Goal: Transaction & Acquisition: Purchase product/service

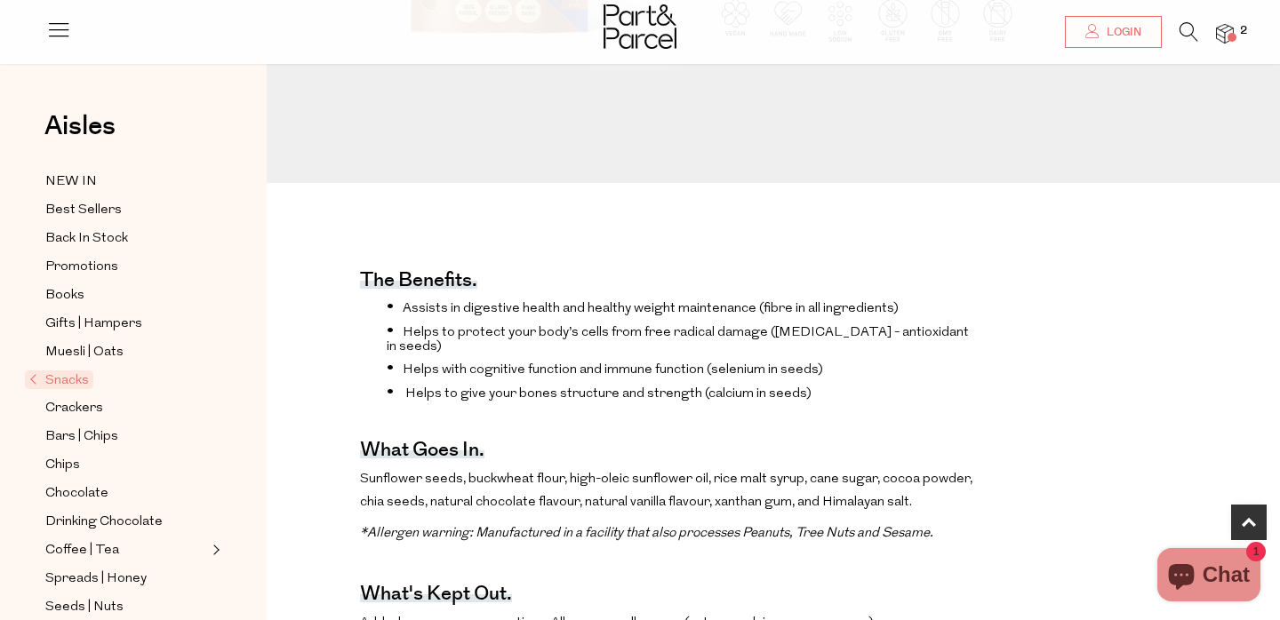
scroll to position [439, 0]
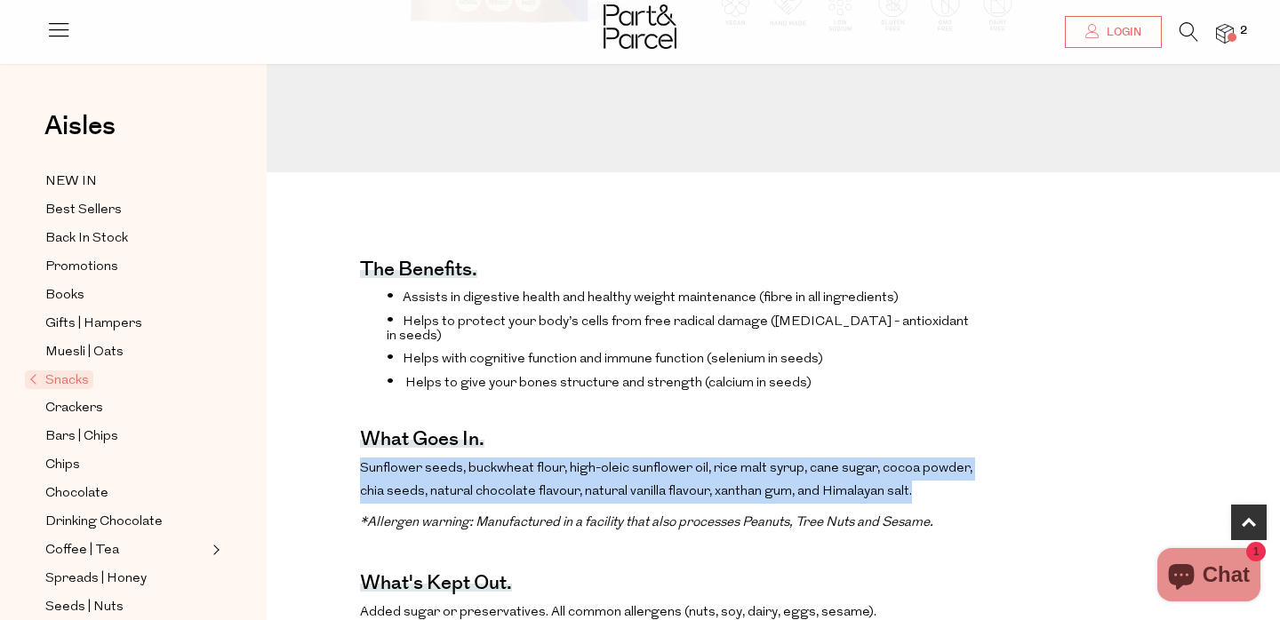
drag, startPoint x: 847, startPoint y: 426, endPoint x: 954, endPoint y: 476, distance: 117.7
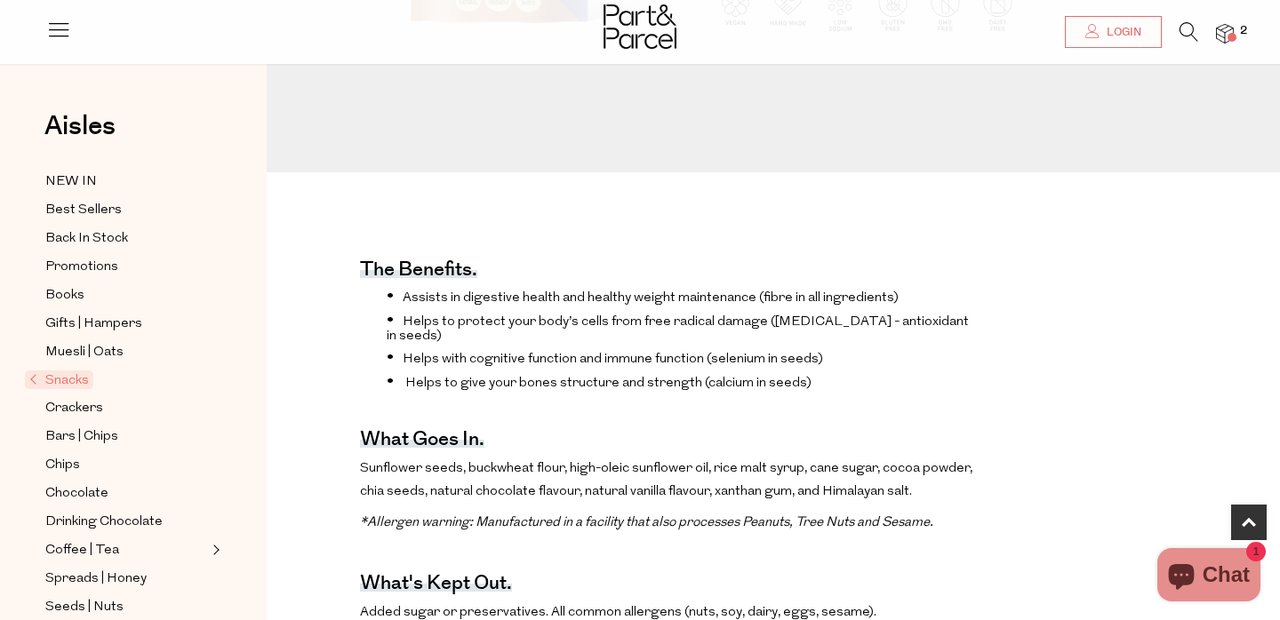
click at [954, 476] on p "Sunflower seeds, buckwheat flour, high-oleic sunflower oil, rice malt syrup, ca…" at bounding box center [670, 480] width 620 height 45
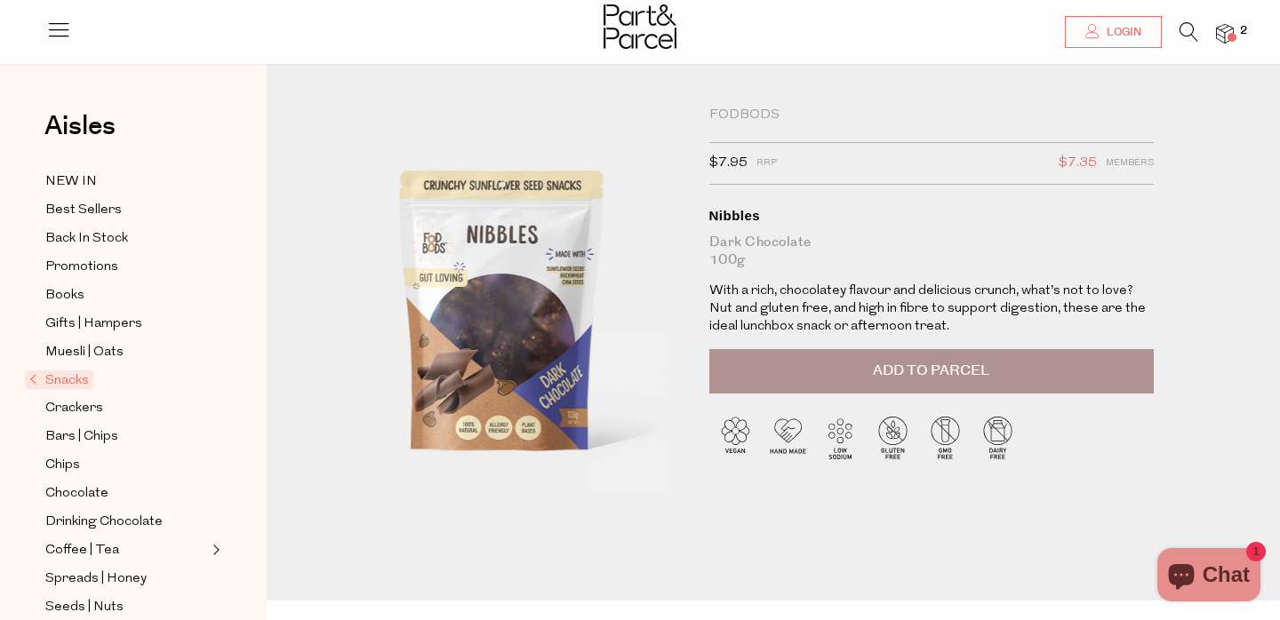
scroll to position [13, 0]
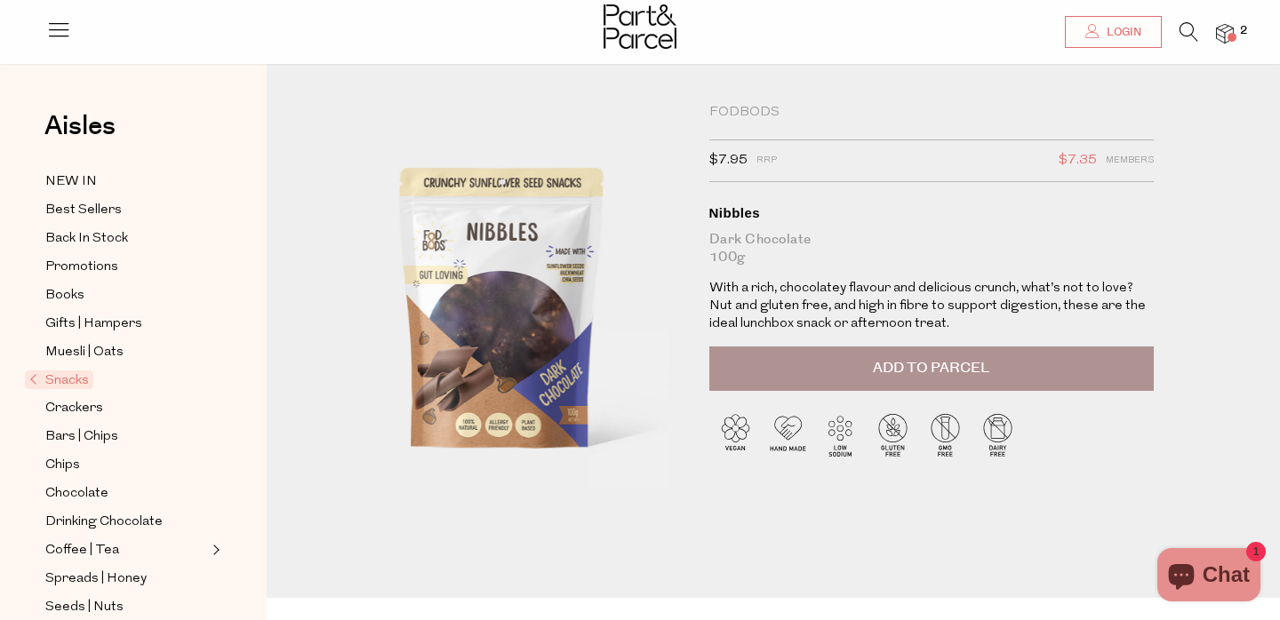
click at [790, 389] on button "Add to Parcel" at bounding box center [931, 369] width 444 height 44
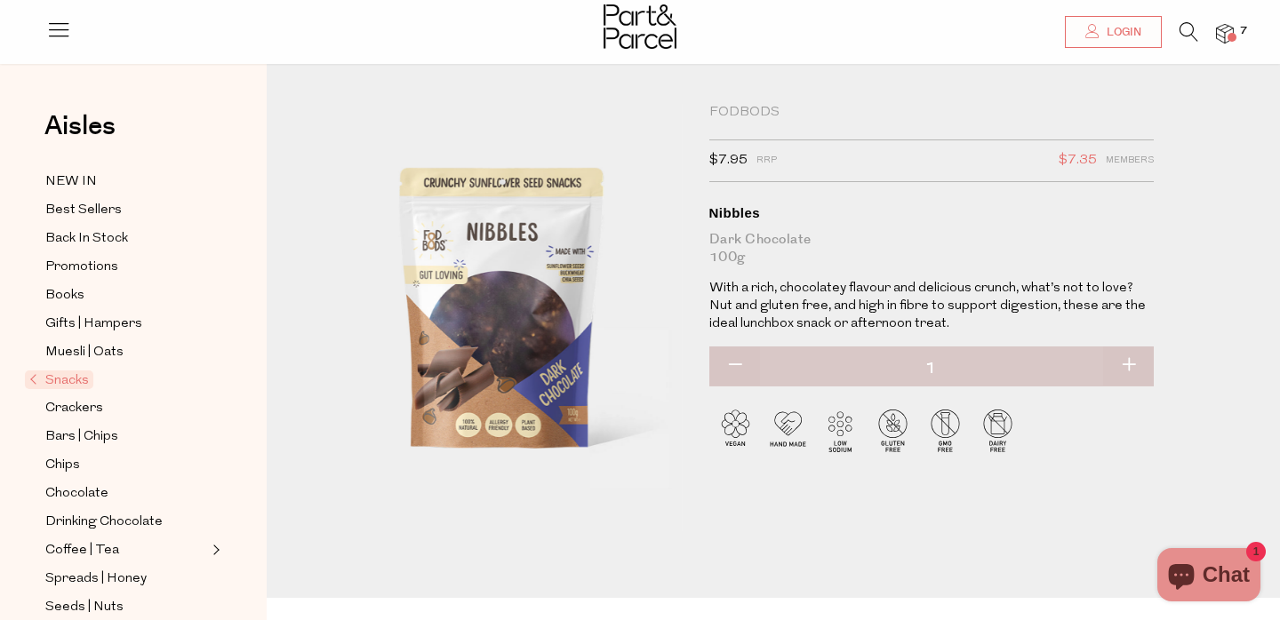
click at [1242, 5] on div at bounding box center [640, 29] width 1280 height 58
click at [1242, 29] on span "7" at bounding box center [1244, 31] width 16 height 16
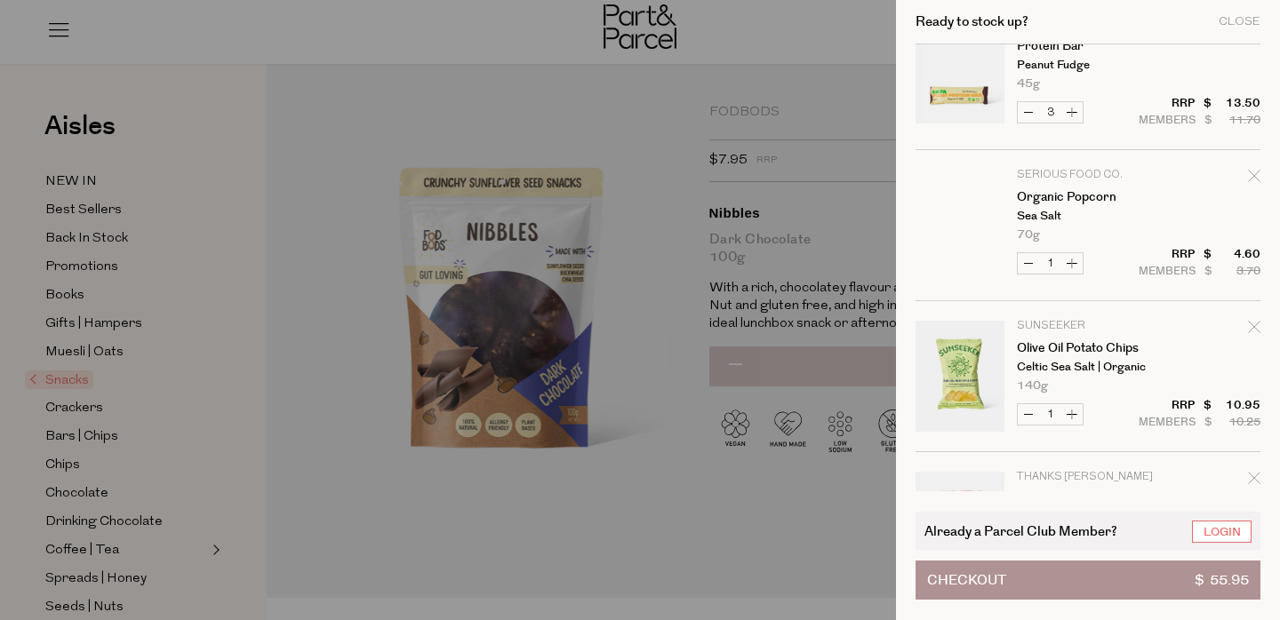
scroll to position [189, 0]
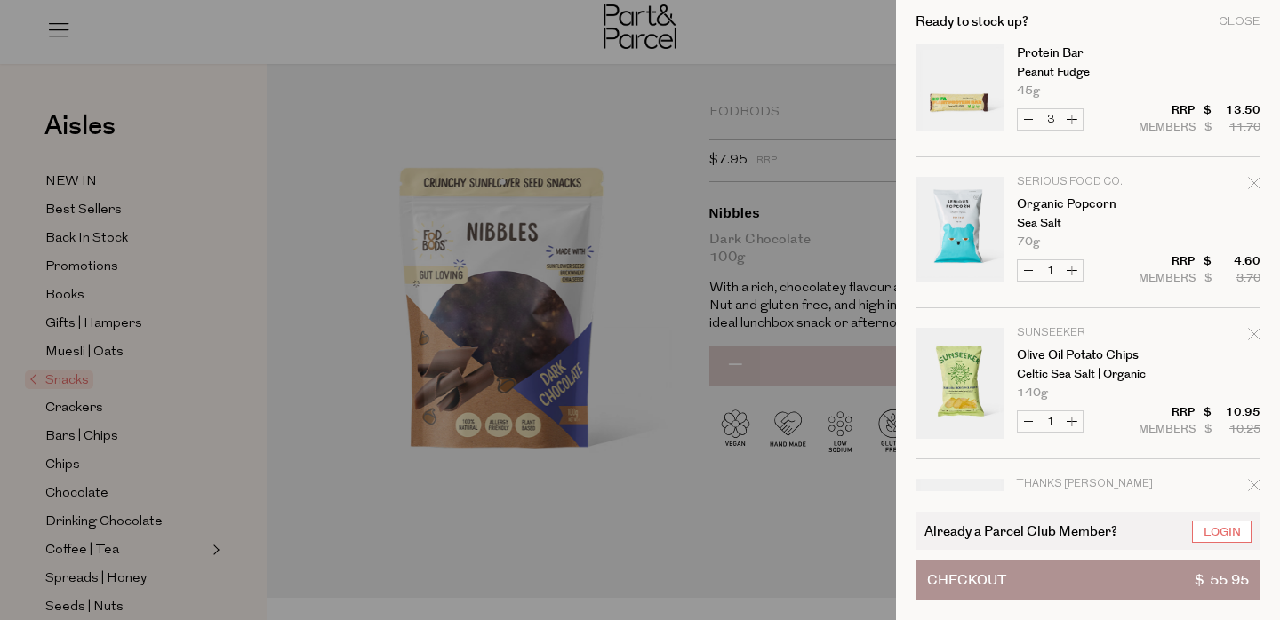
click at [692, 317] on div at bounding box center [640, 310] width 1280 height 620
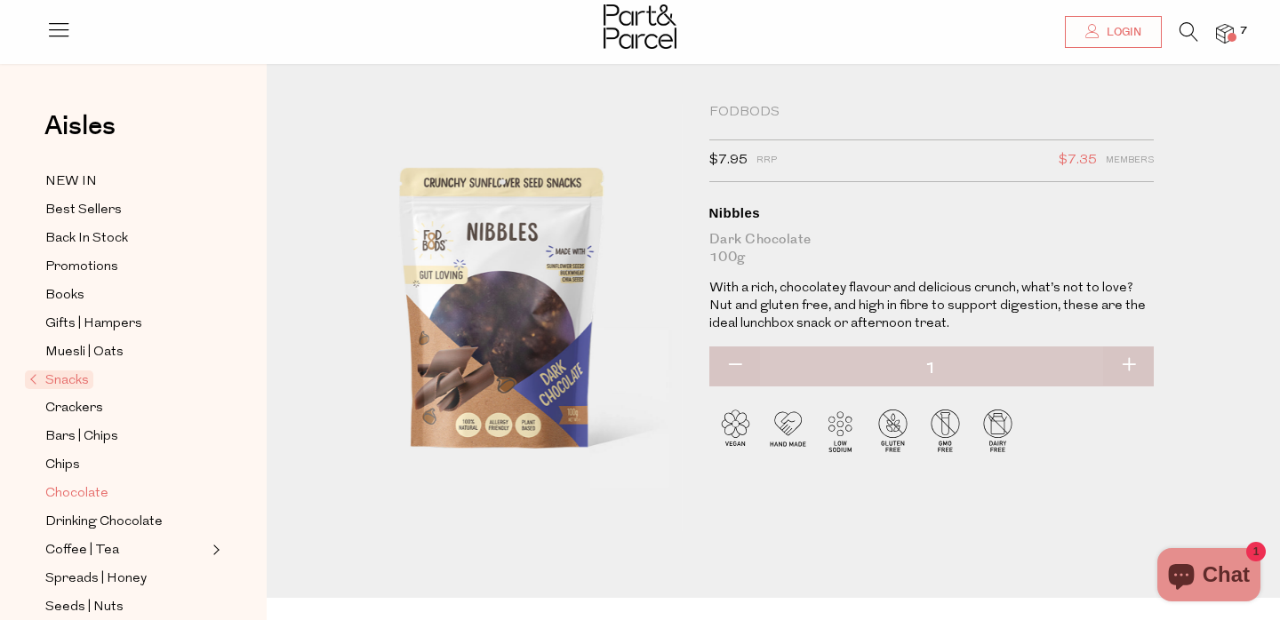
click at [100, 494] on span "Chocolate" at bounding box center [76, 494] width 63 height 21
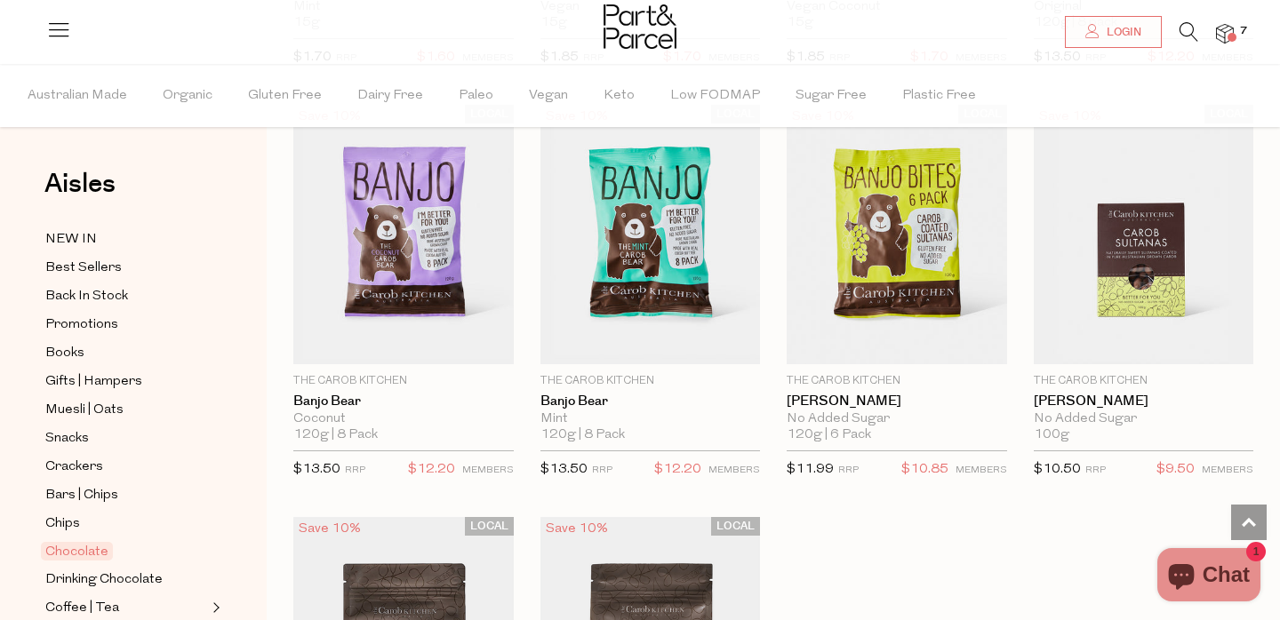
scroll to position [5535, 0]
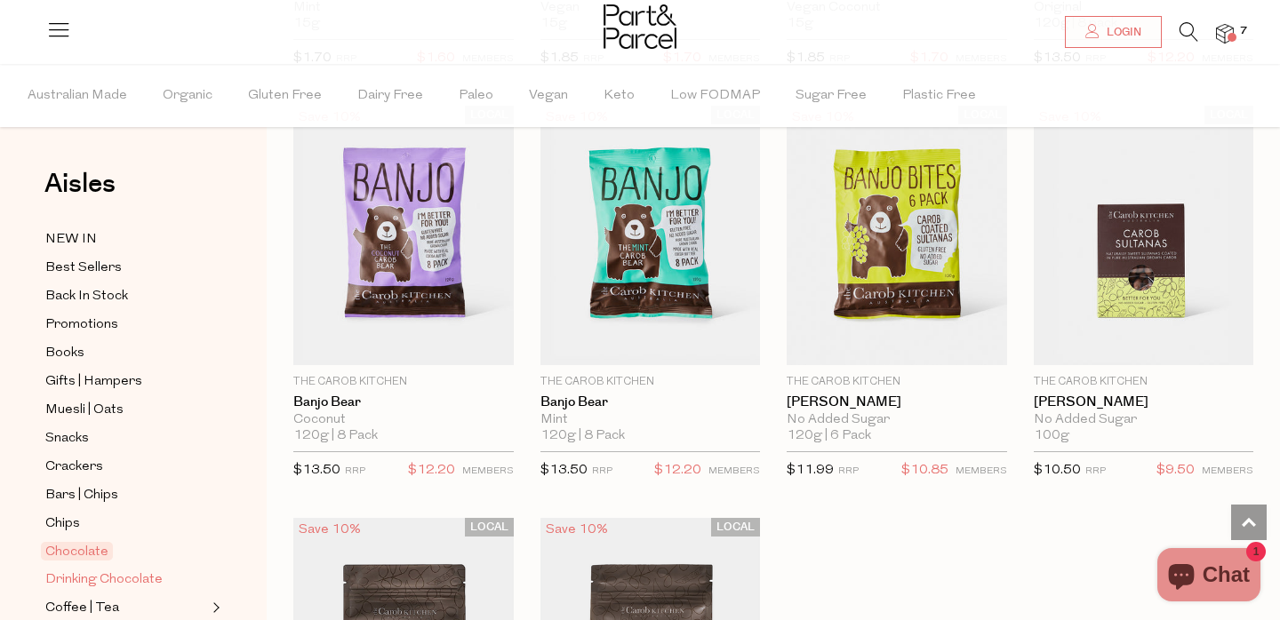
click at [104, 572] on span "Drinking Chocolate" at bounding box center [103, 580] width 117 height 21
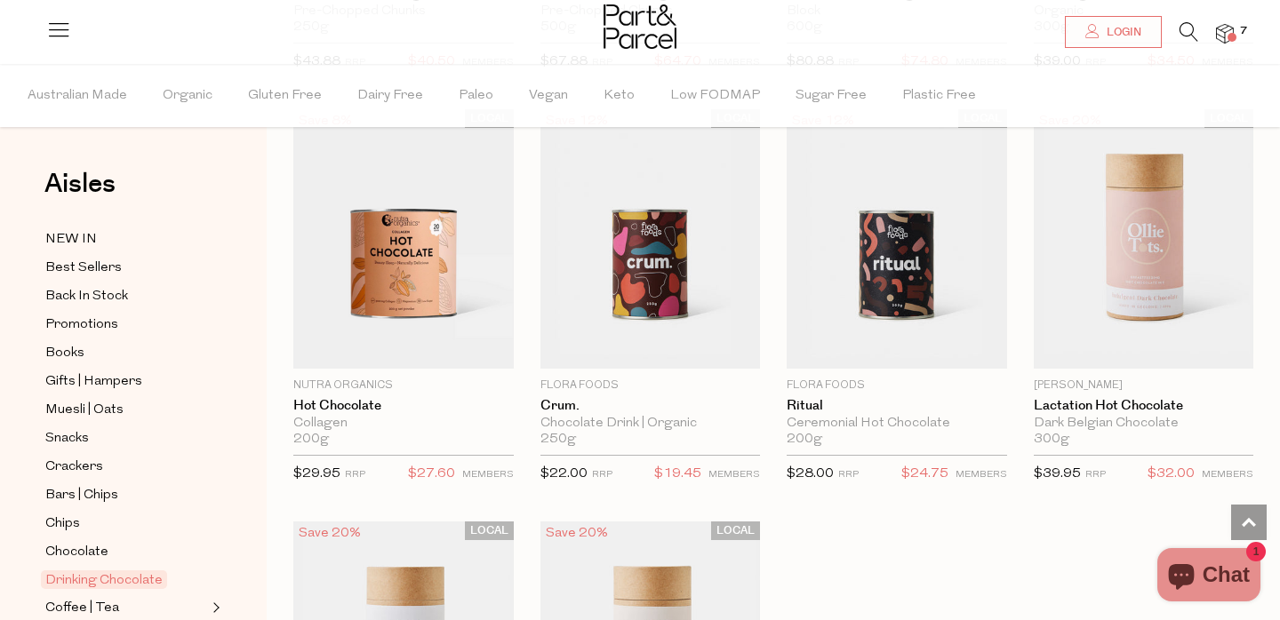
scroll to position [1387, 0]
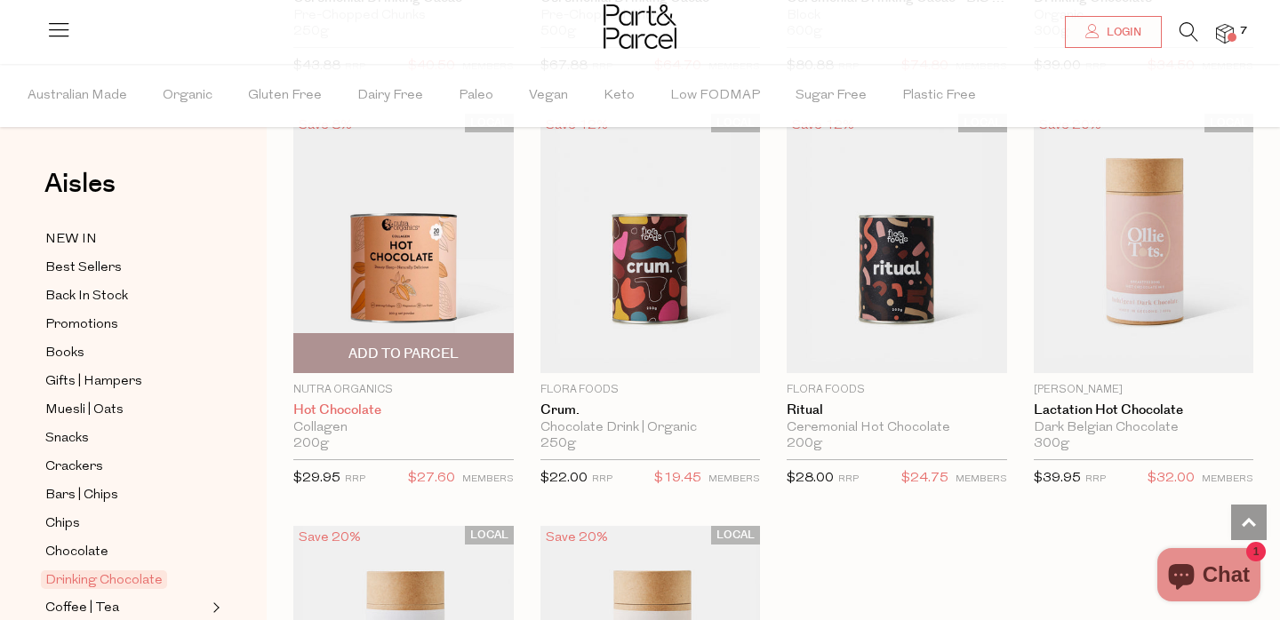
click at [358, 413] on link "Hot Chocolate" at bounding box center [403, 411] width 220 height 16
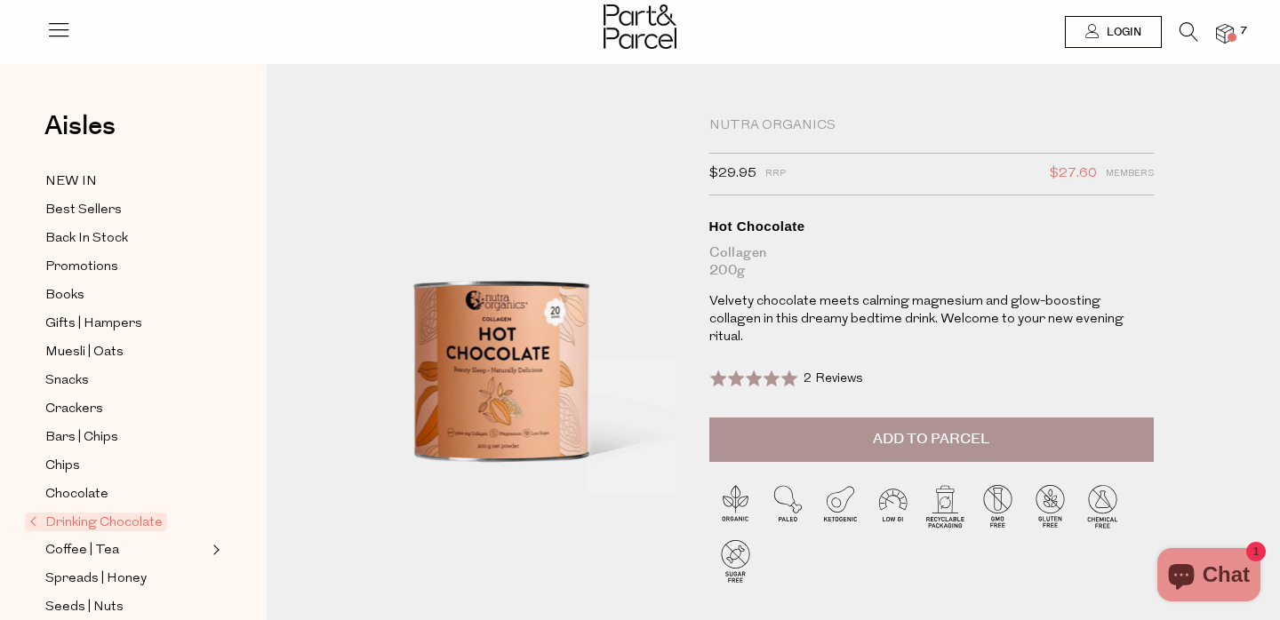
click at [874, 331] on div "Nutra Organics $29.95 RRP $27.60 Members Available: In Stock Hot Chocolate Coll…" at bounding box center [931, 267] width 444 height 300
click at [869, 316] on p "Velvety chocolate meets calming magnesium and glow-boosting collagen in this dr…" at bounding box center [931, 319] width 444 height 53
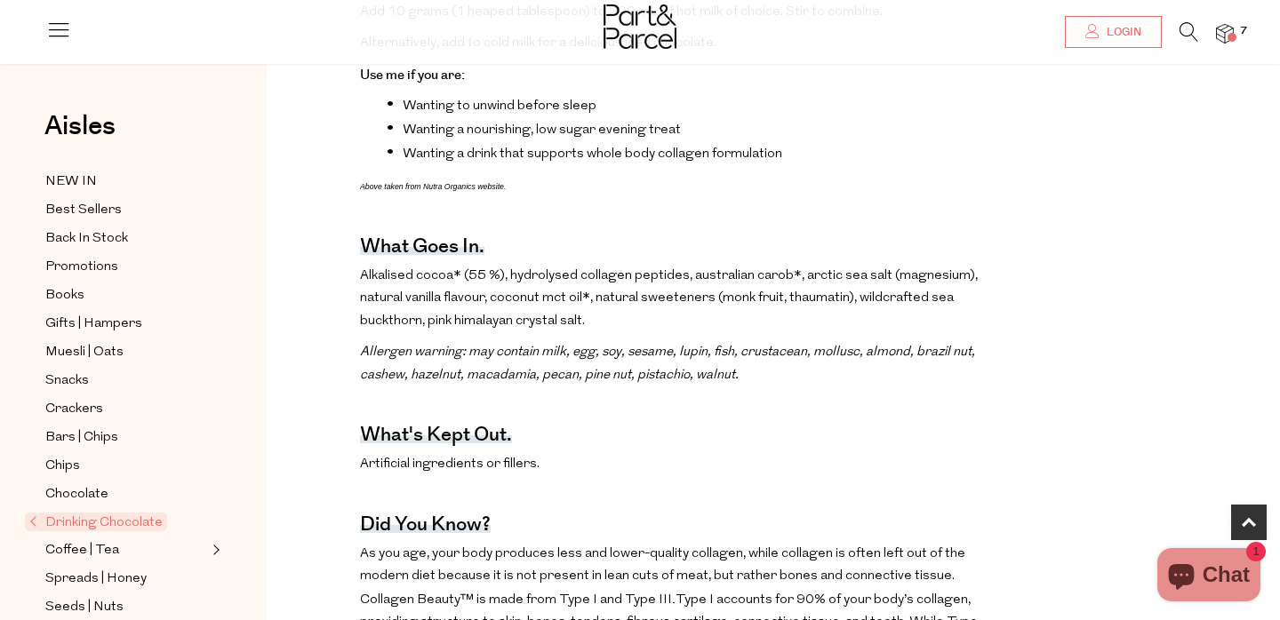
scroll to position [783, 0]
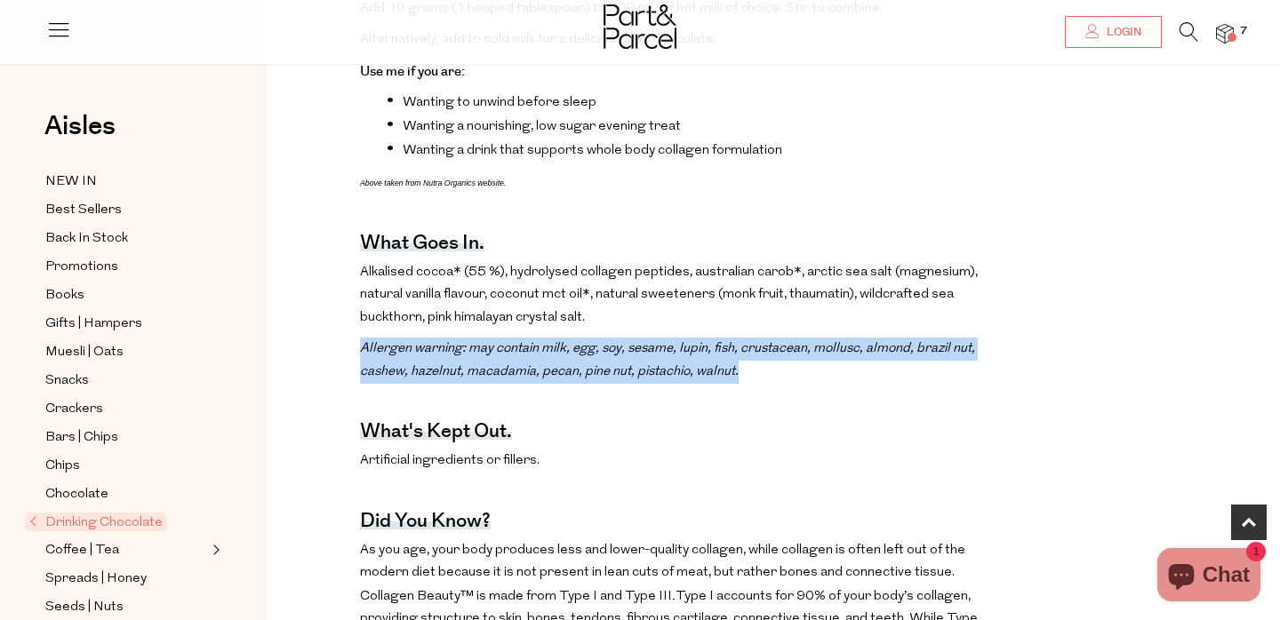
drag, startPoint x: 770, startPoint y: 290, endPoint x: 832, endPoint y: 347, distance: 84.3
click at [832, 347] on div "The benefits. Add 10 grams (1 heaped tablespoon) to 200 mL of hot milk of choic…" at bounding box center [670, 463] width 620 height 1072
click at [832, 347] on p "Allergen warning: may contain milk, egg, soy, sesame, lupin, fish, crustacean, …" at bounding box center [670, 360] width 620 height 45
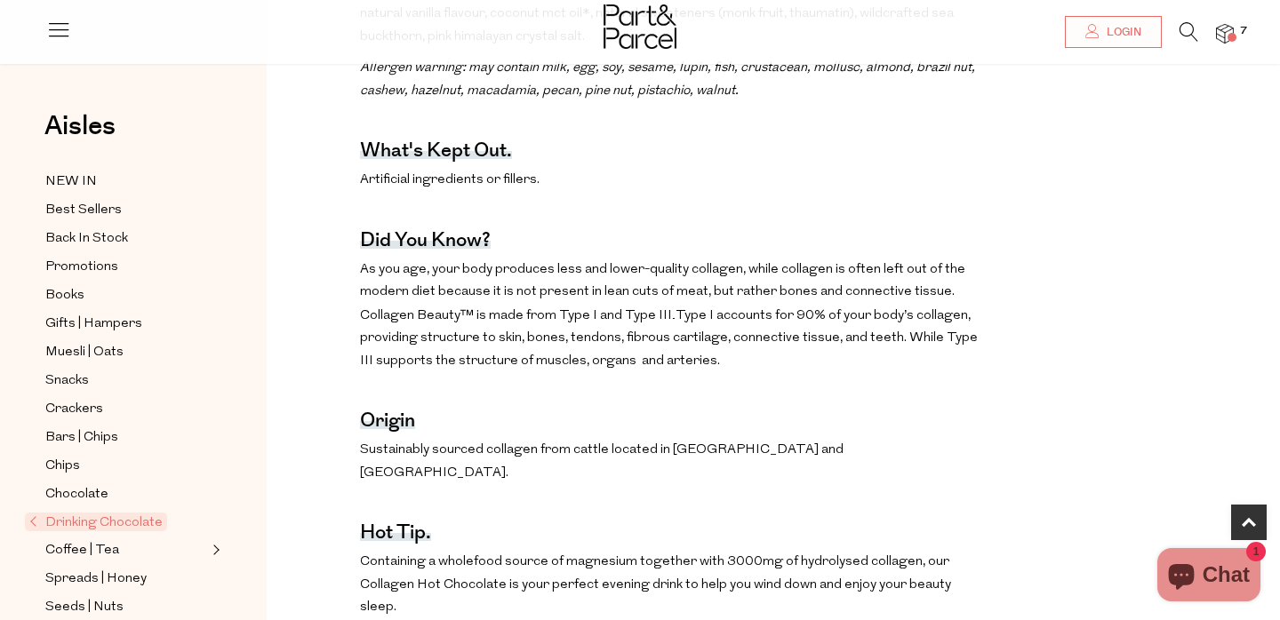
scroll to position [1129, 0]
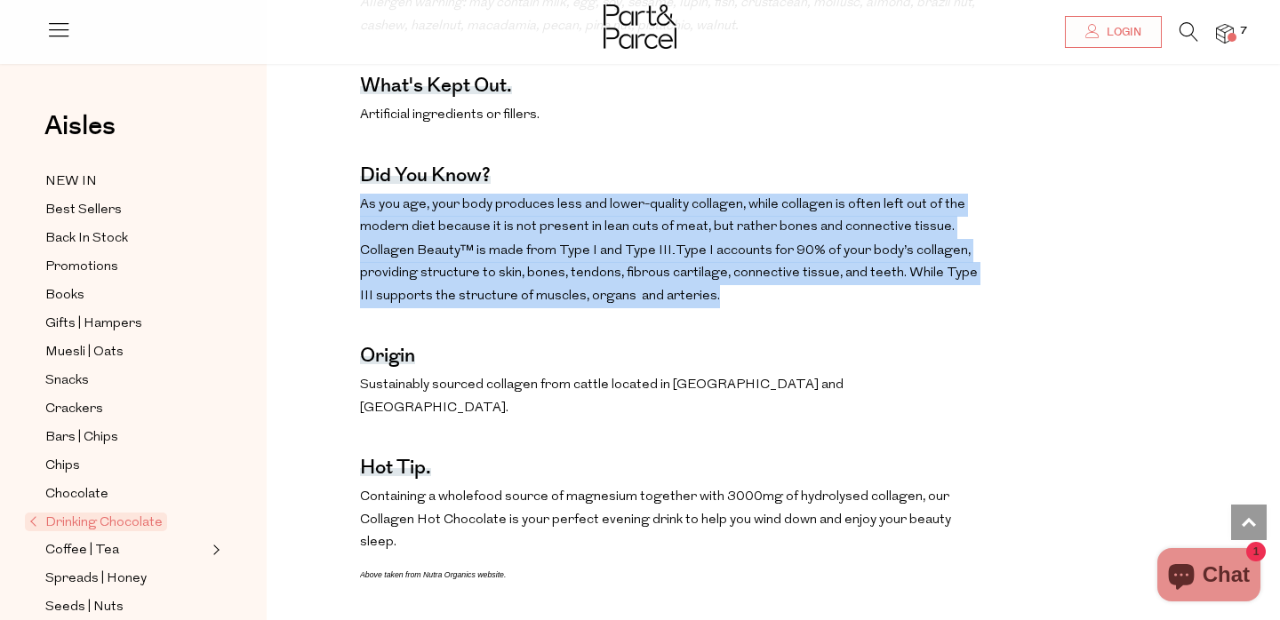
drag, startPoint x: 796, startPoint y: 268, endPoint x: 598, endPoint y: 156, distance: 227.3
click at [598, 156] on div "The benefits. Add 10 grams (1 heaped tablespoon) to 200 mL of hot milk of choic…" at bounding box center [670, 117] width 620 height 1072
drag, startPoint x: 598, startPoint y: 156, endPoint x: 724, endPoint y: 270, distance: 170.5
click at [724, 270] on div "The benefits. Add 10 grams (1 heaped tablespoon) to 200 mL of hot milk of choic…" at bounding box center [670, 117] width 620 height 1072
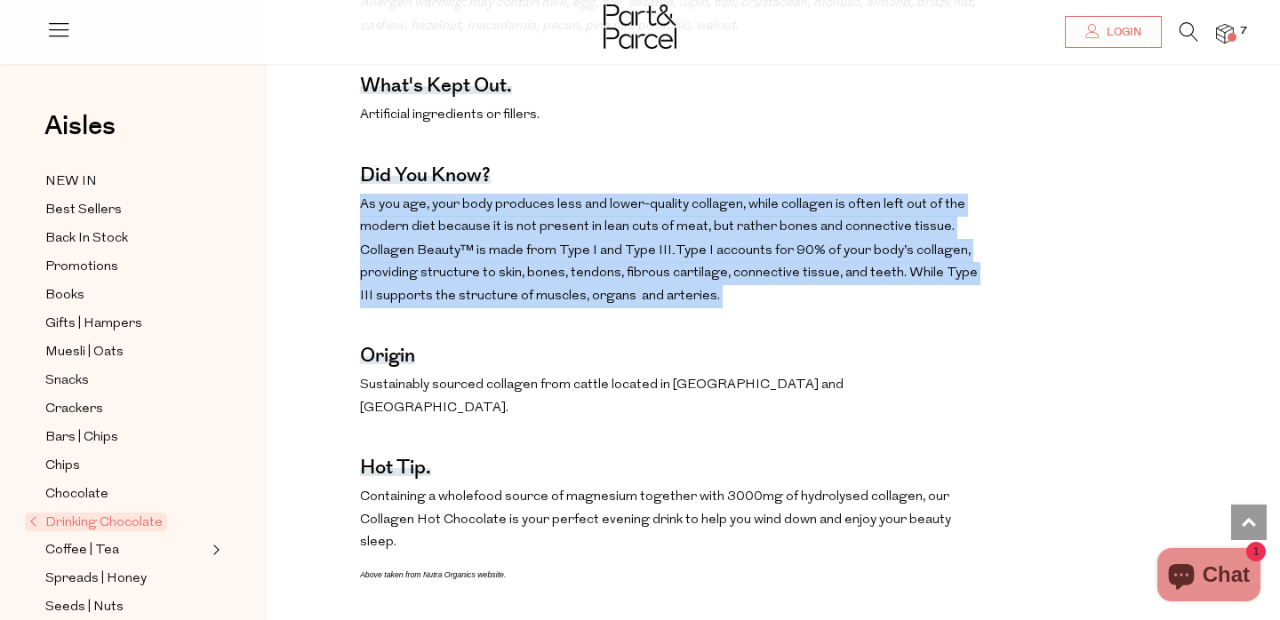
click at [724, 270] on p "As you age, your body produces less and lower-quality collagen, while collagen …" at bounding box center [670, 251] width 620 height 115
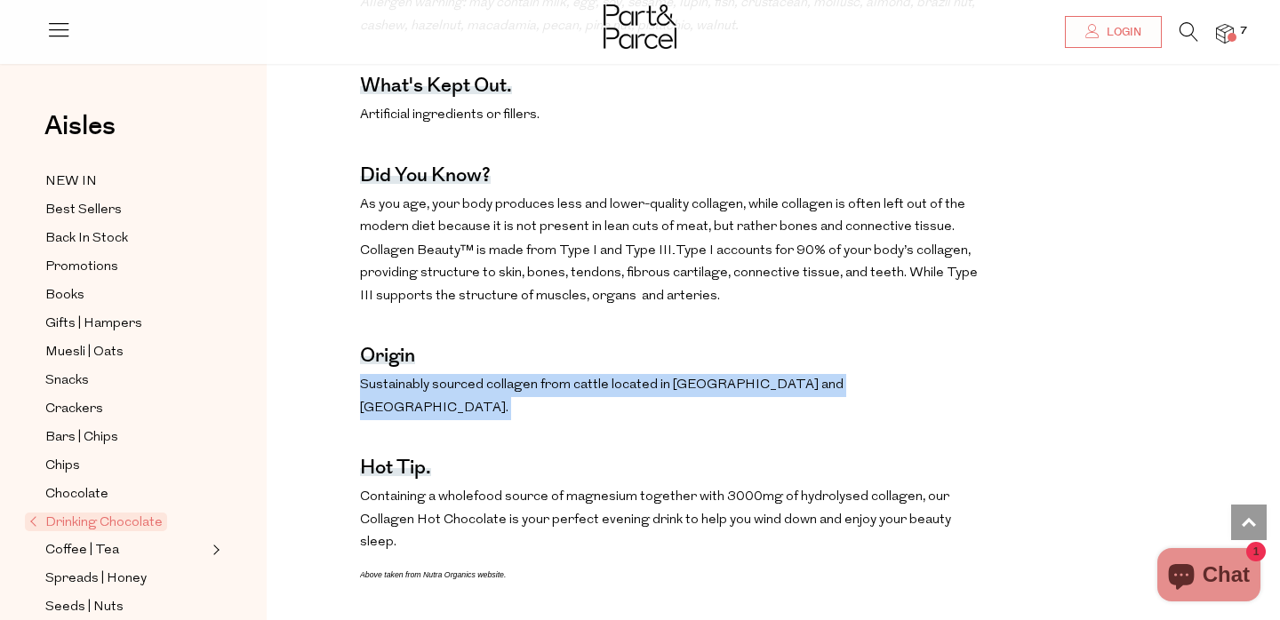
drag, startPoint x: 824, startPoint y: 377, endPoint x: 818, endPoint y: 347, distance: 30.9
click at [818, 347] on div "The benefits. Add 10 grams (1 heaped tablespoon) to 200 mL of hot milk of choic…" at bounding box center [670, 117] width 620 height 1072
drag, startPoint x: 818, startPoint y: 347, endPoint x: 827, endPoint y: 361, distance: 16.8
click at [827, 361] on div "The benefits. Add 10 grams (1 heaped tablespoon) to 200 mL of hot milk of choic…" at bounding box center [670, 117] width 620 height 1072
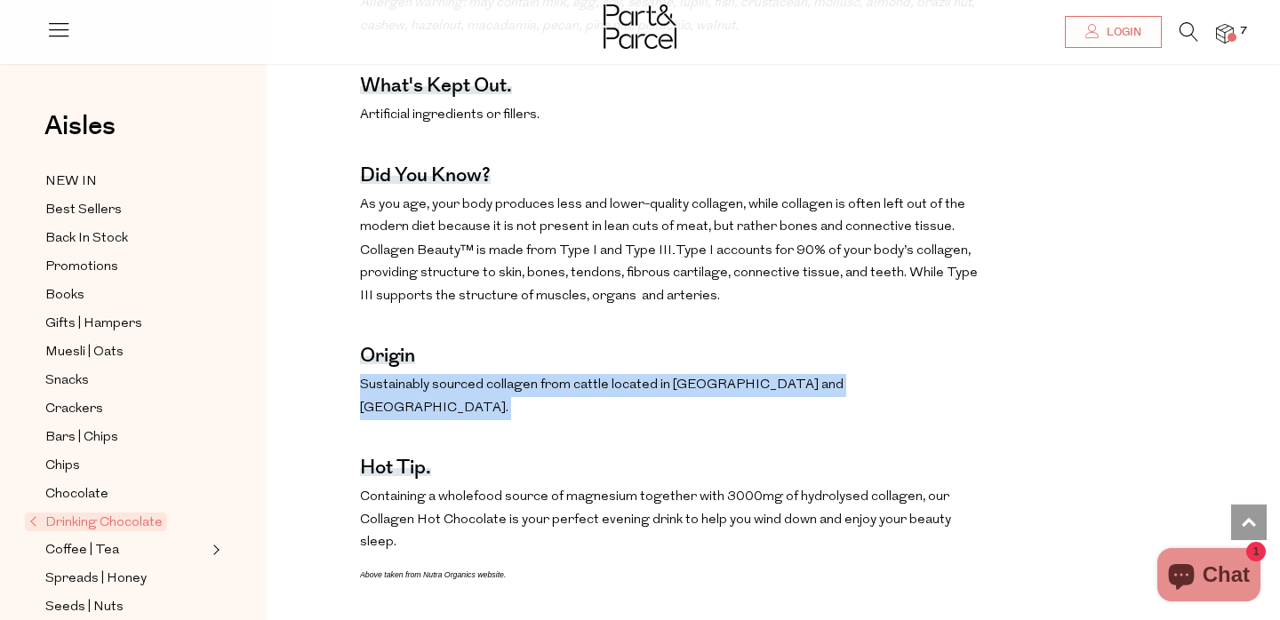
click at [827, 374] on p "Sustainably sourced collagen from cattle located in Brazil and Germany." at bounding box center [670, 396] width 620 height 45
drag, startPoint x: 827, startPoint y: 361, endPoint x: 822, endPoint y: 349, distance: 12.4
click at [822, 349] on div "The benefits. Add 10 grams (1 heaped tablespoon) to 200 mL of hot milk of choic…" at bounding box center [670, 117] width 620 height 1072
drag, startPoint x: 822, startPoint y: 349, endPoint x: 828, endPoint y: 356, distance: 9.4
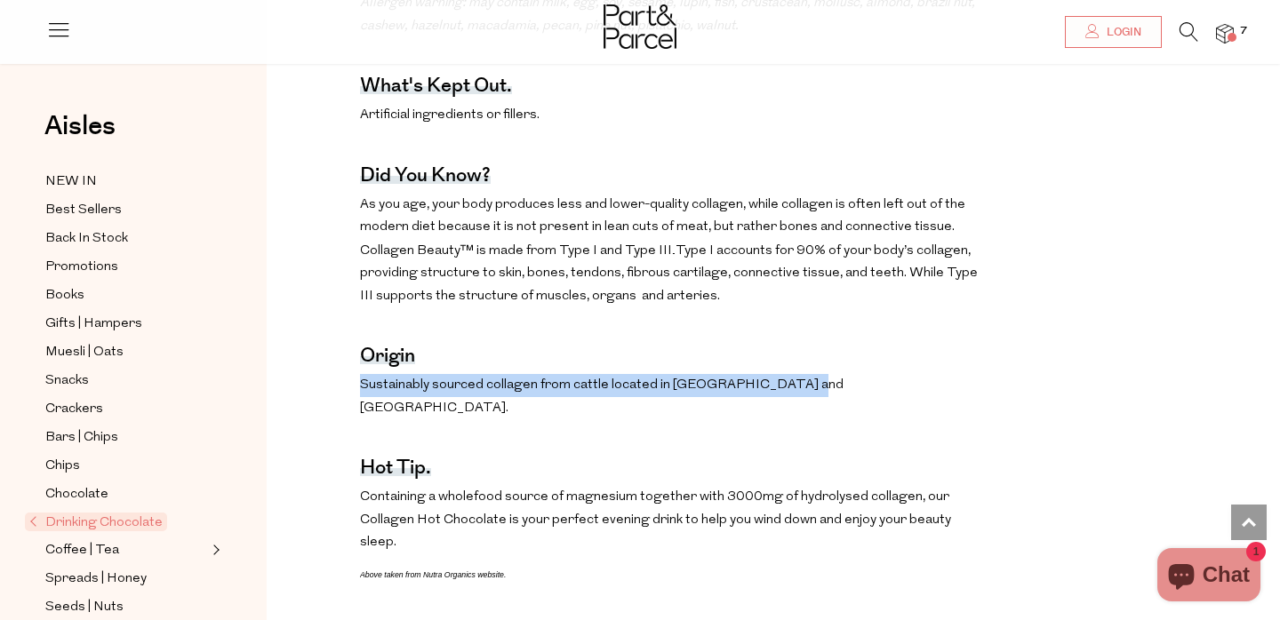
click at [828, 356] on div "The benefits. Add 10 grams (1 heaped tablespoon) to 200 mL of hot milk of choic…" at bounding box center [670, 117] width 620 height 1072
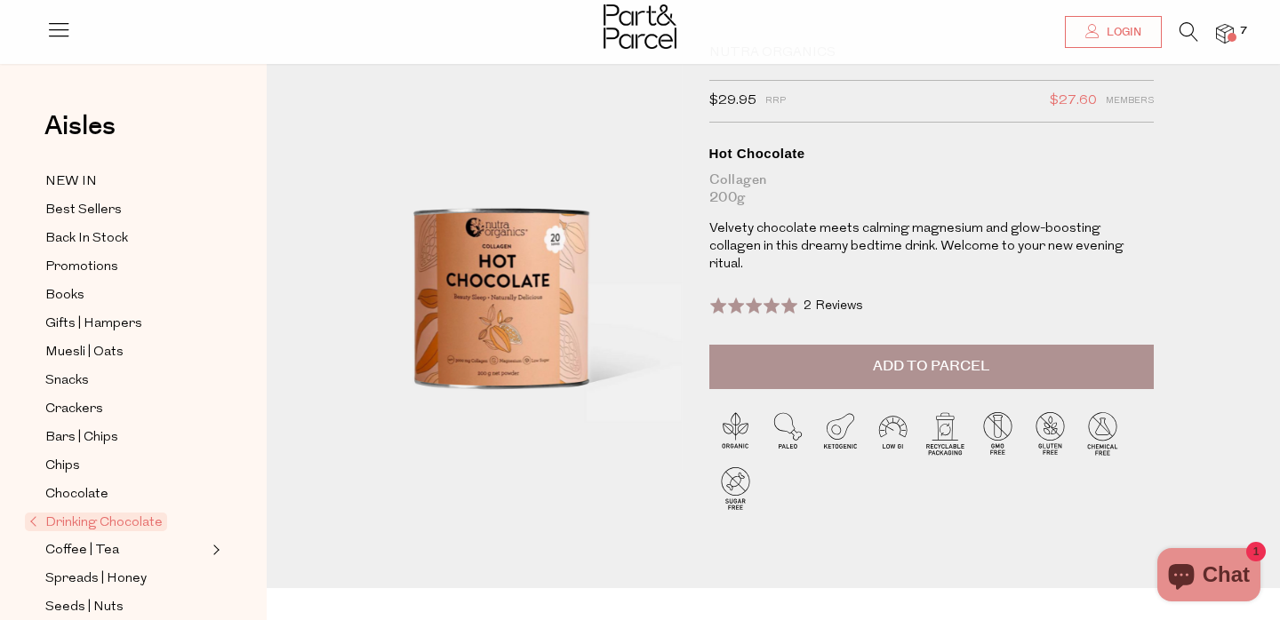
scroll to position [35, 0]
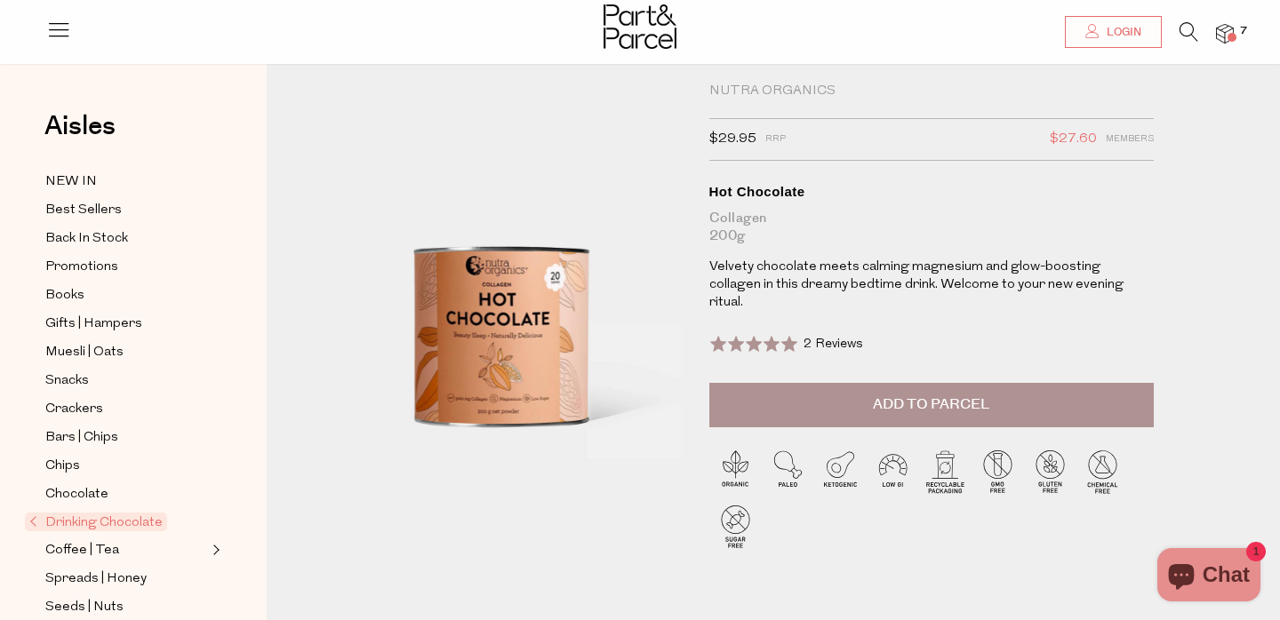
click at [938, 395] on span "Add to Parcel" at bounding box center [931, 405] width 116 height 20
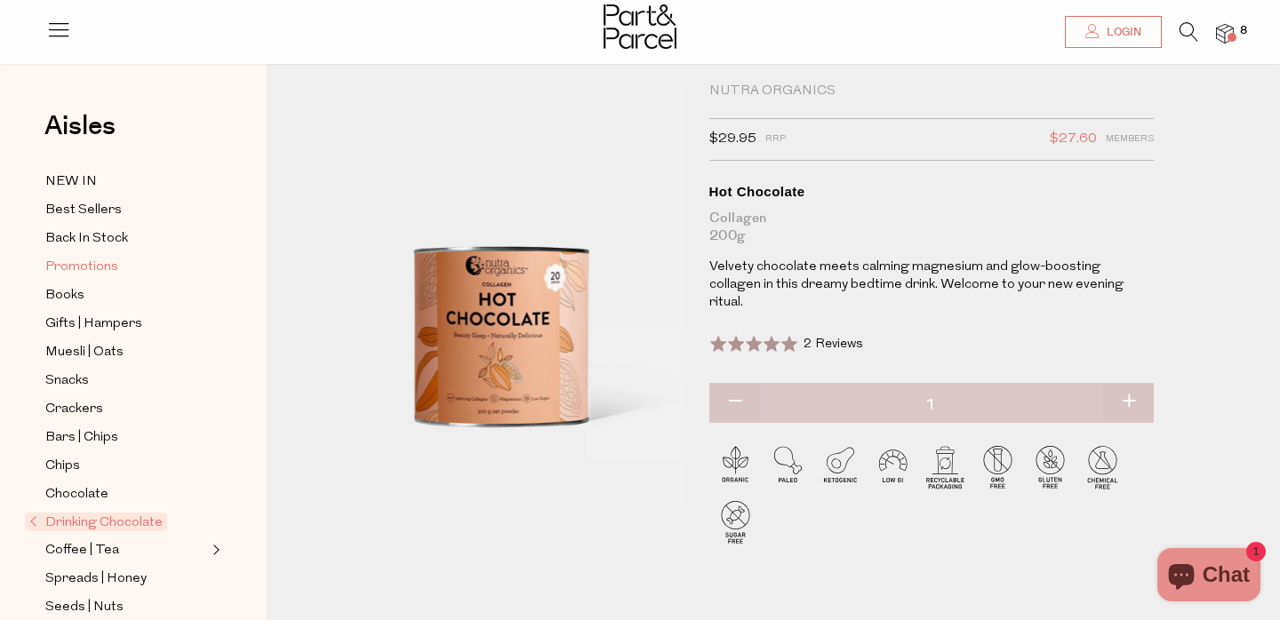
click at [120, 257] on link "Promotions" at bounding box center [126, 267] width 162 height 22
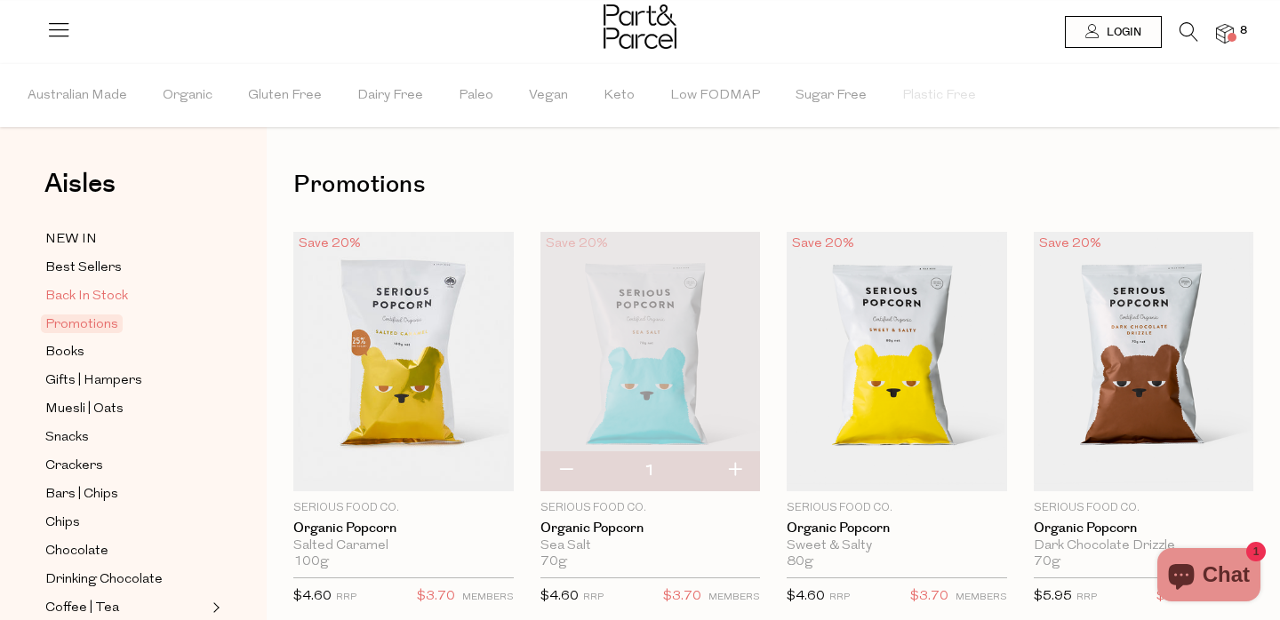
click at [118, 290] on span "Back In Stock" at bounding box center [86, 296] width 83 height 21
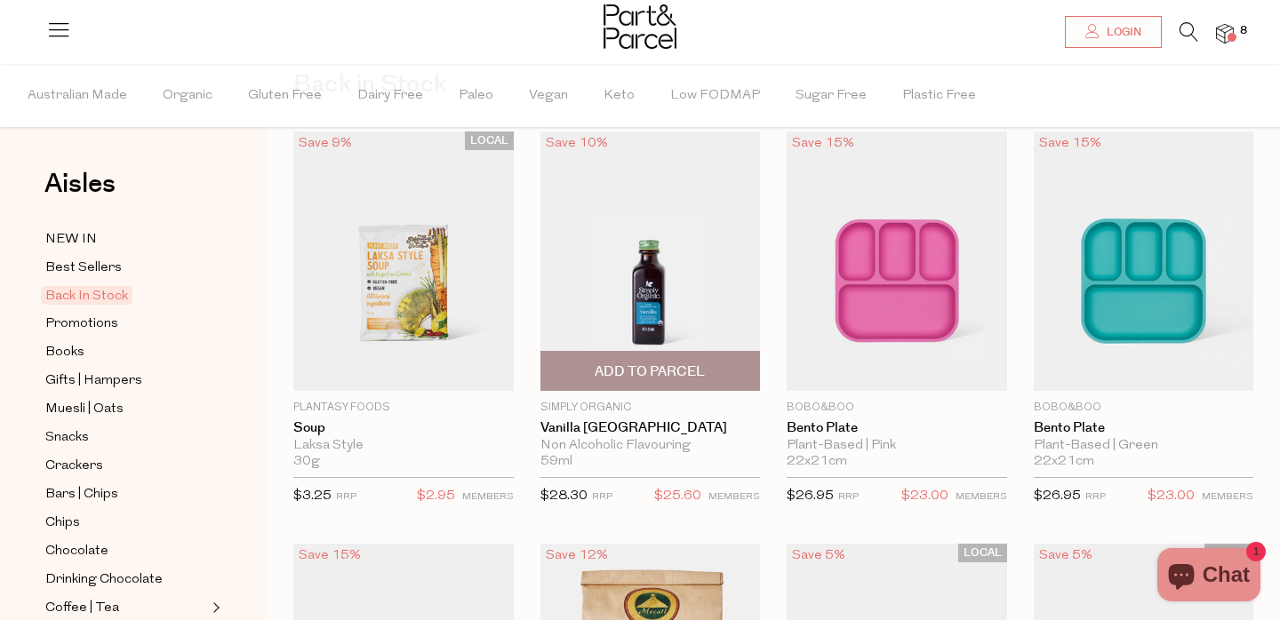
scroll to position [102, 0]
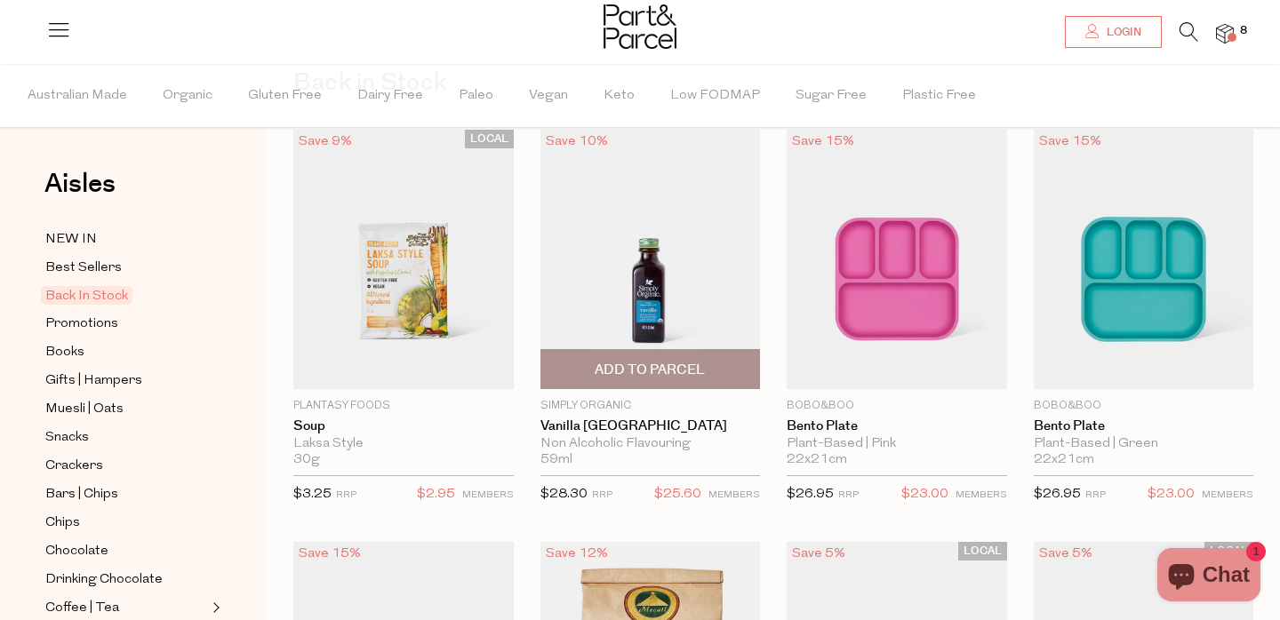
click at [666, 386] on span "Add To Parcel" at bounding box center [651, 369] width 210 height 38
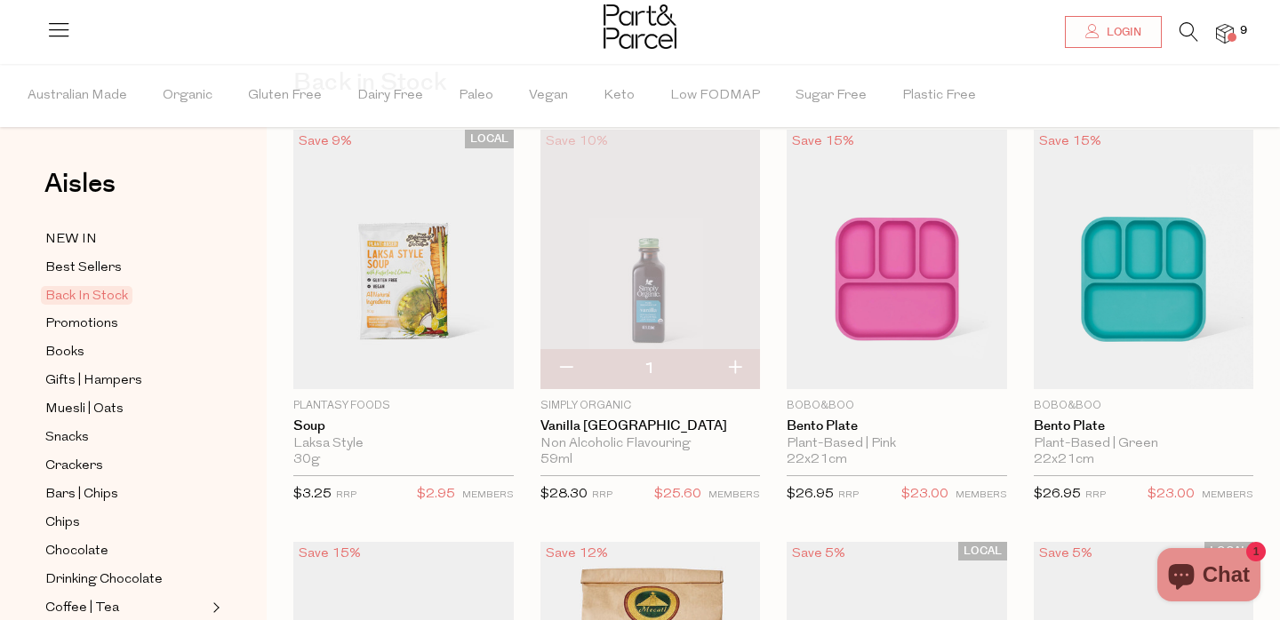
click at [665, 320] on img at bounding box center [650, 260] width 220 height 260
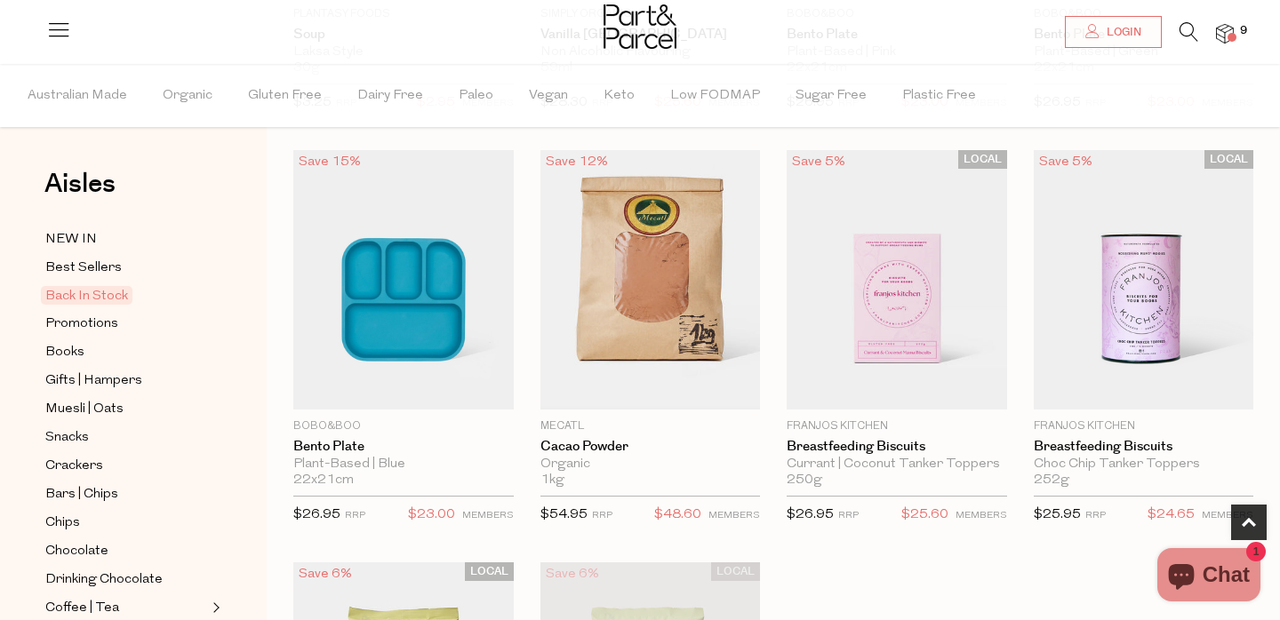
scroll to position [497, 0]
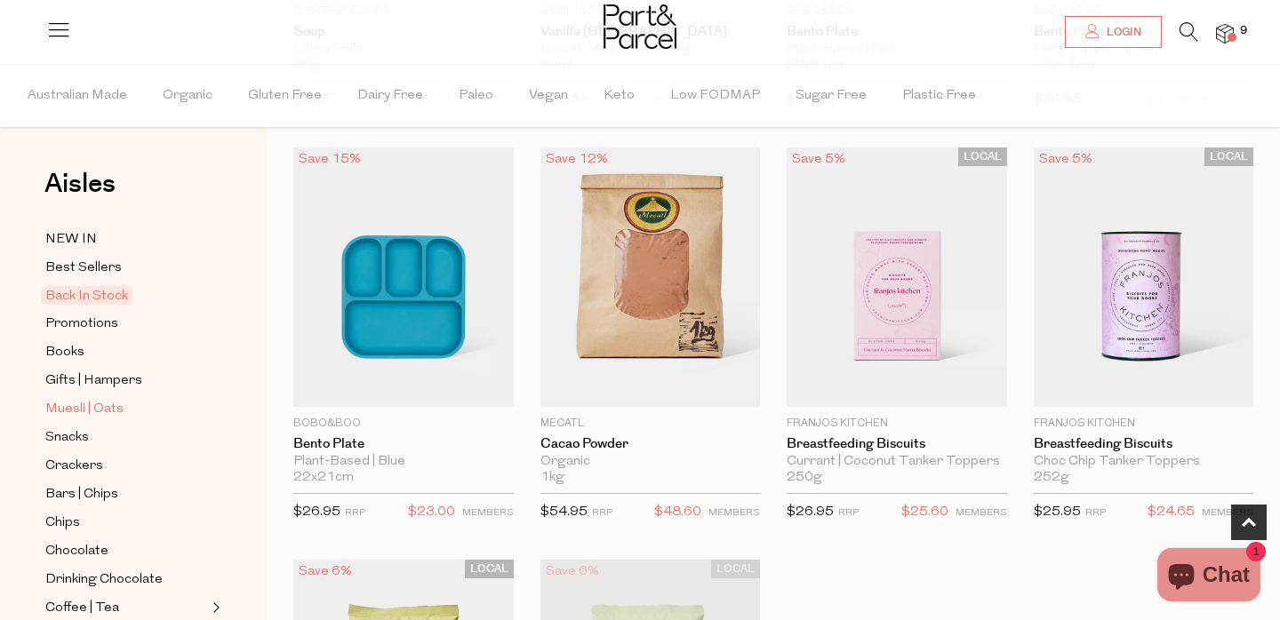
click at [119, 403] on span "Muesli | Oats" at bounding box center [84, 409] width 78 height 21
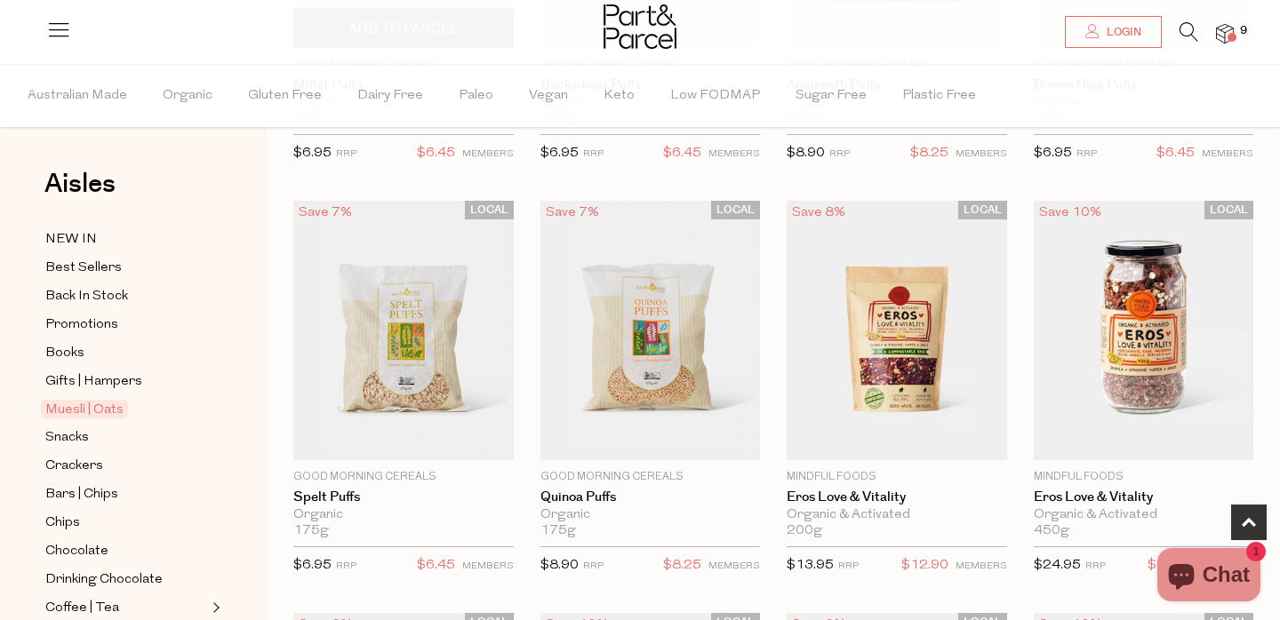
scroll to position [448, 0]
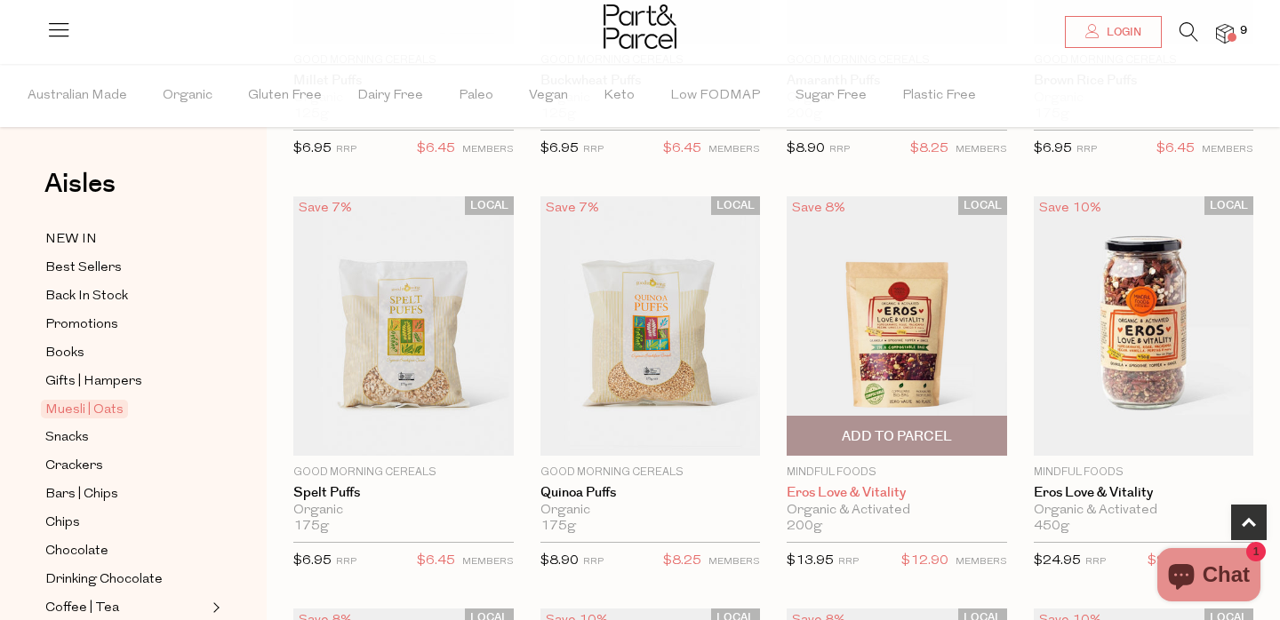
click at [853, 488] on link "Eros Love & Vitality" at bounding box center [897, 493] width 220 height 16
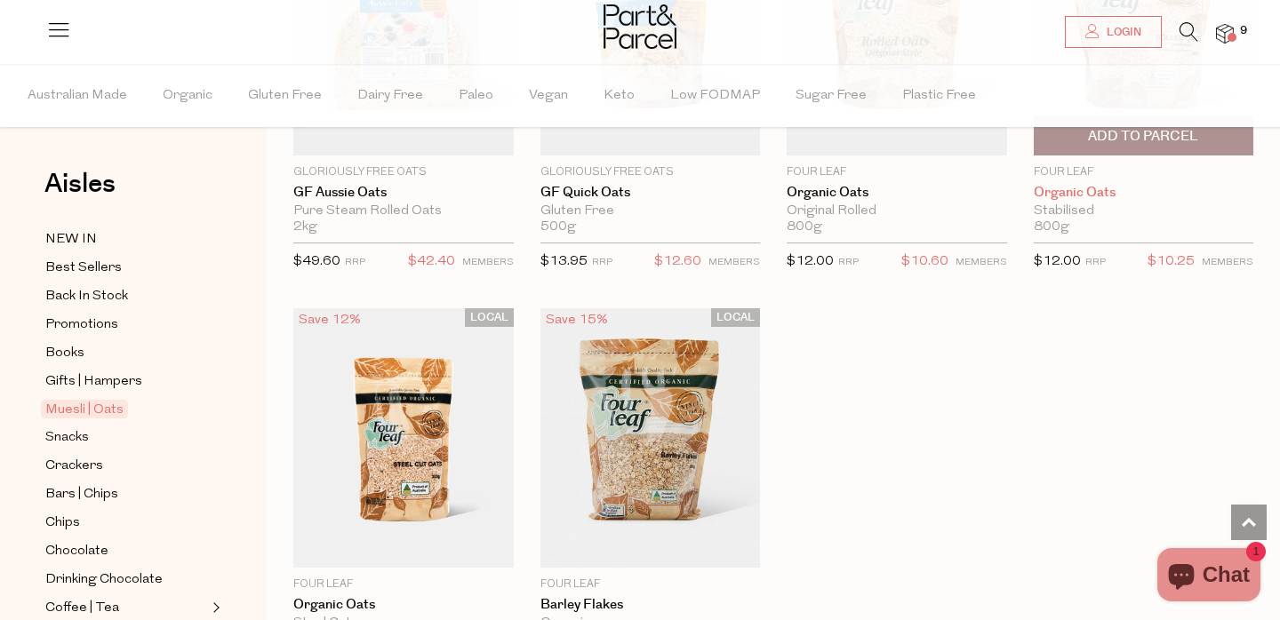
scroll to position [4913, 0]
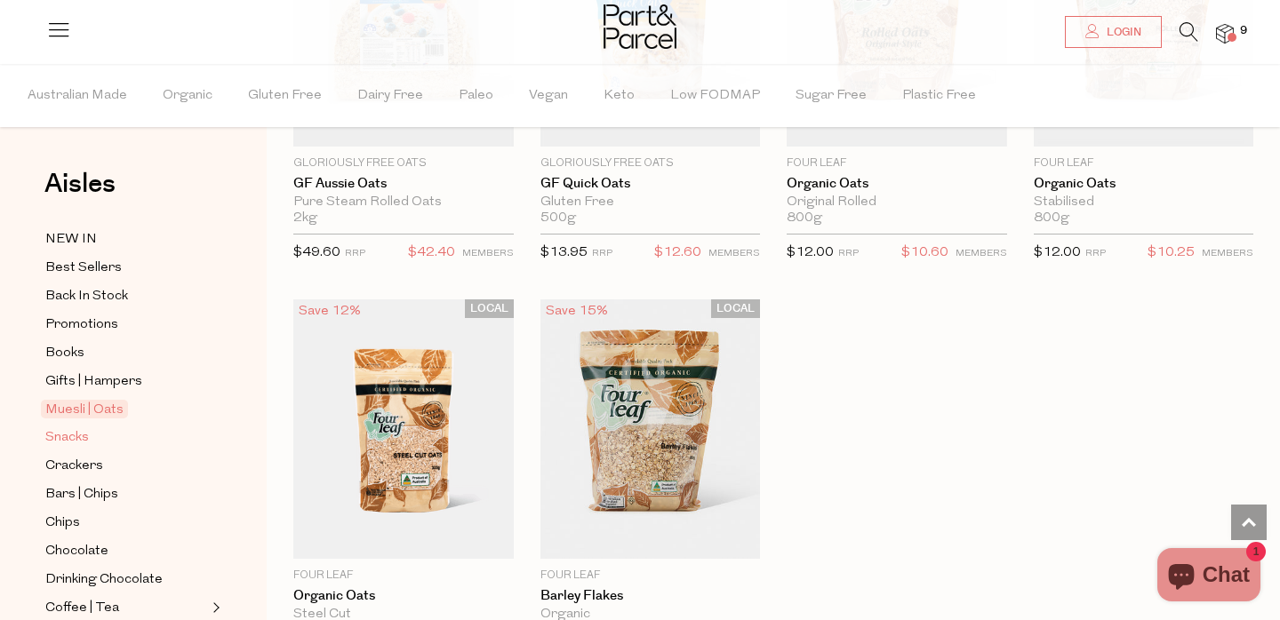
click at [90, 444] on link "Snacks" at bounding box center [126, 438] width 162 height 22
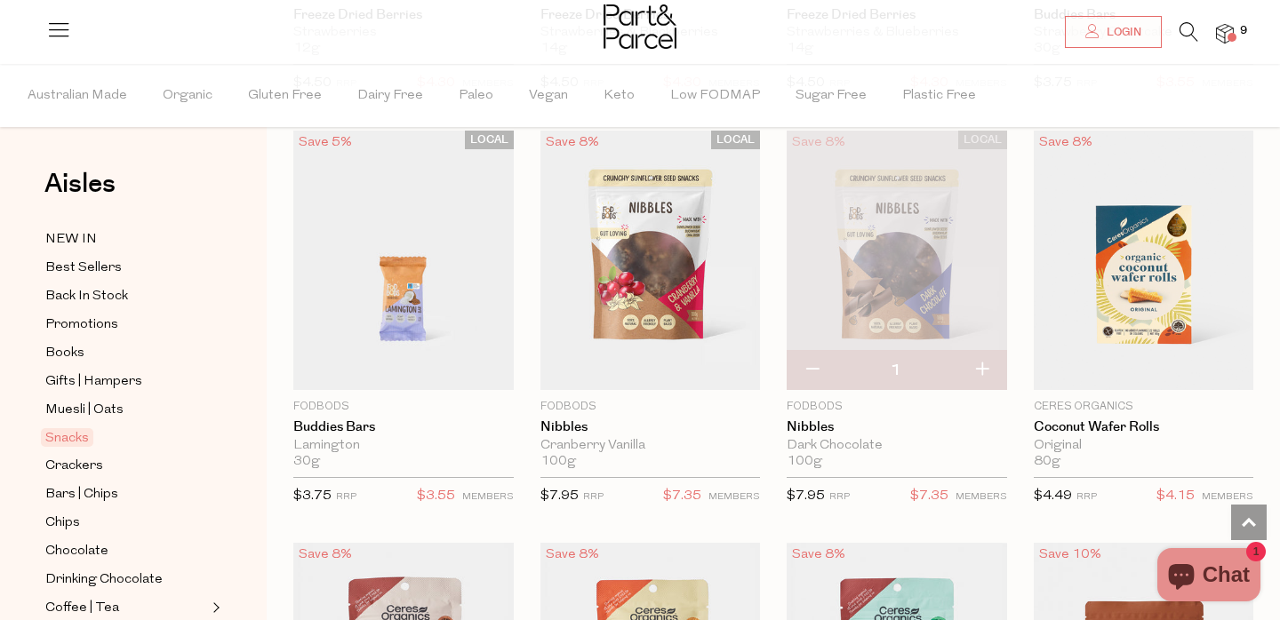
scroll to position [2608, 0]
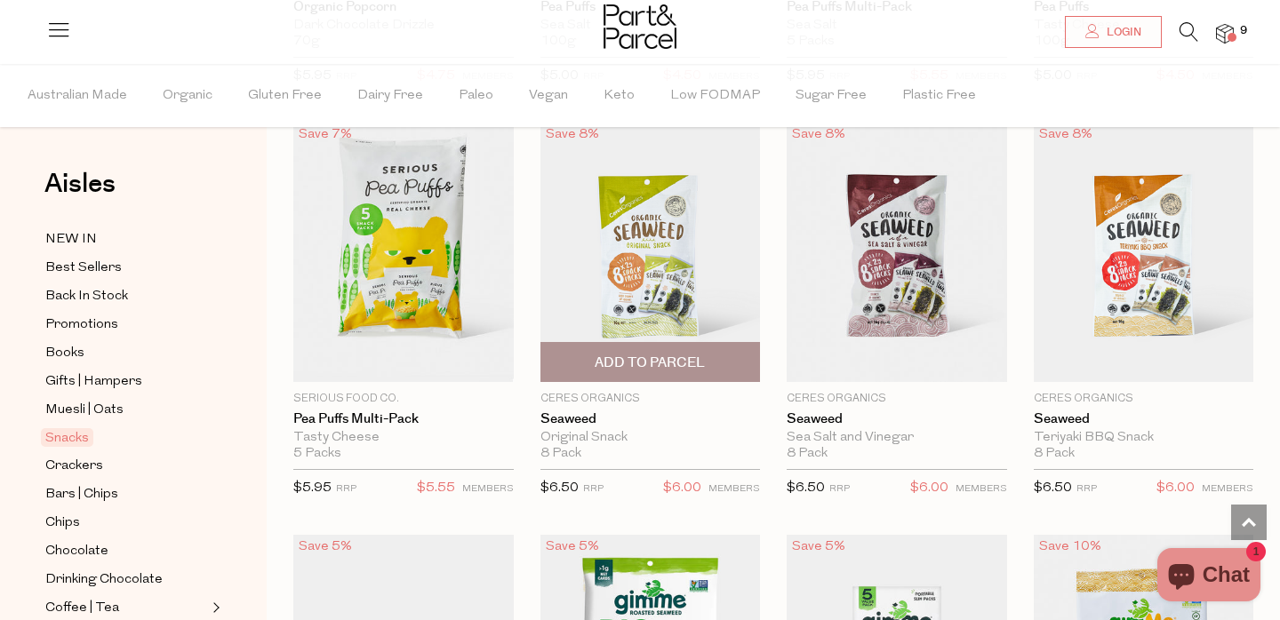
scroll to position [5091, 0]
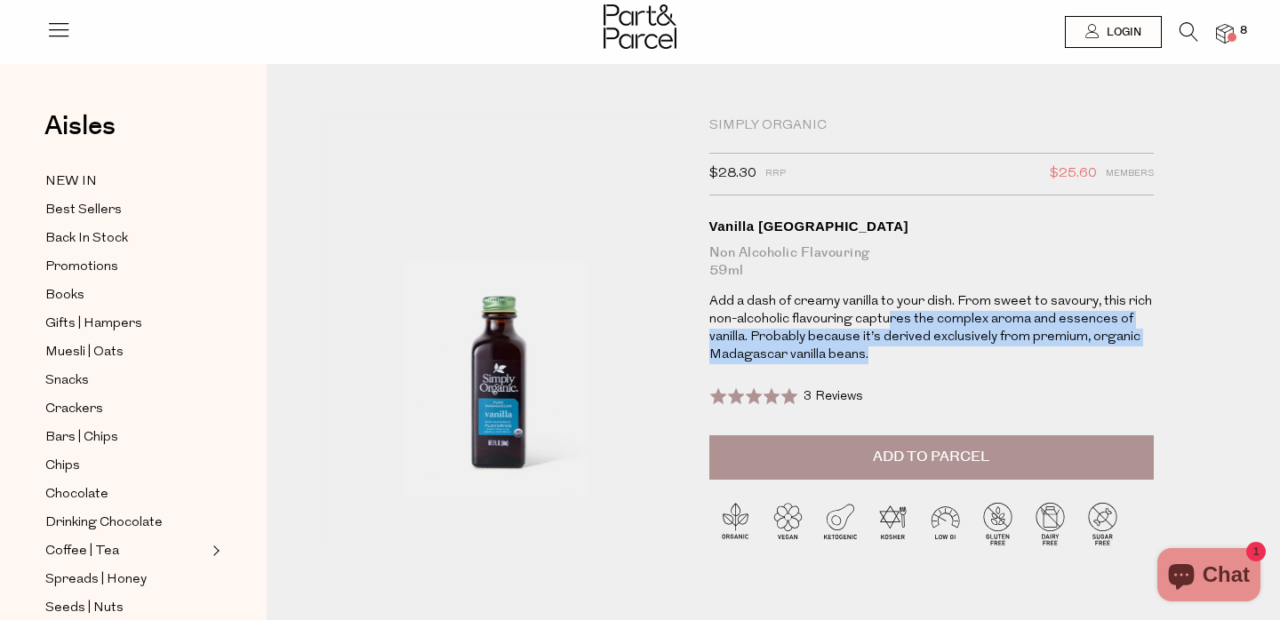
drag, startPoint x: 901, startPoint y: 353, endPoint x: 884, endPoint y: 318, distance: 38.6
click at [886, 318] on p "Add a dash of creamy vanilla to your dish. From sweet to savoury, this rich non…" at bounding box center [931, 328] width 444 height 71
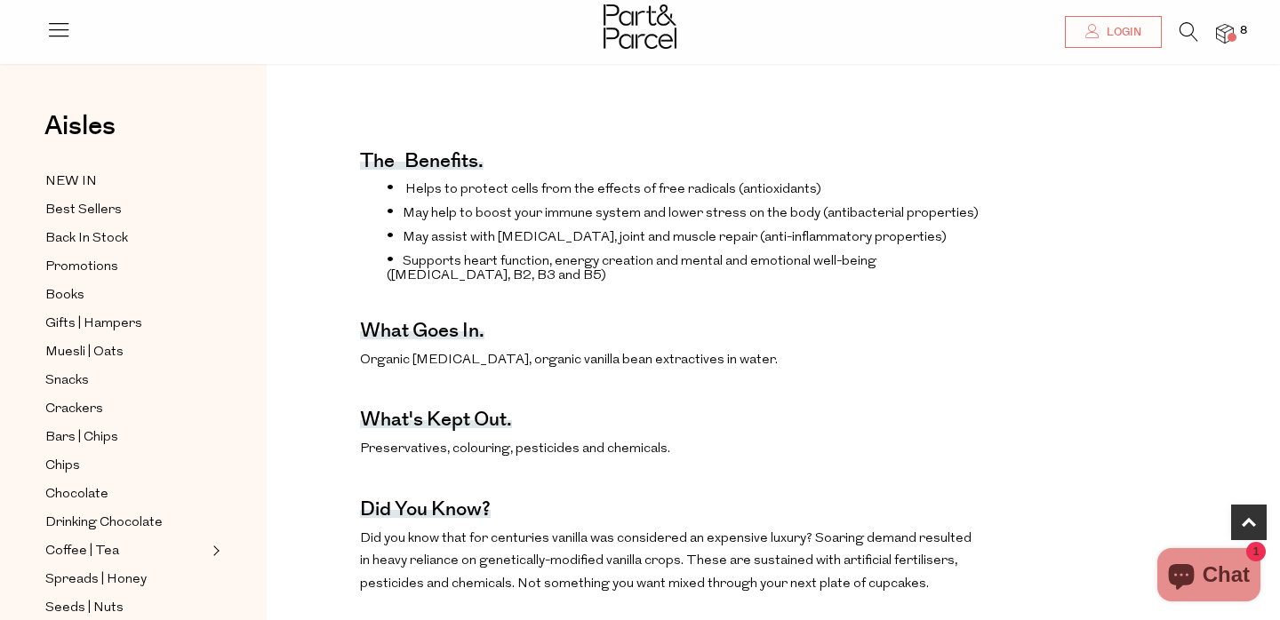
scroll to position [558, 0]
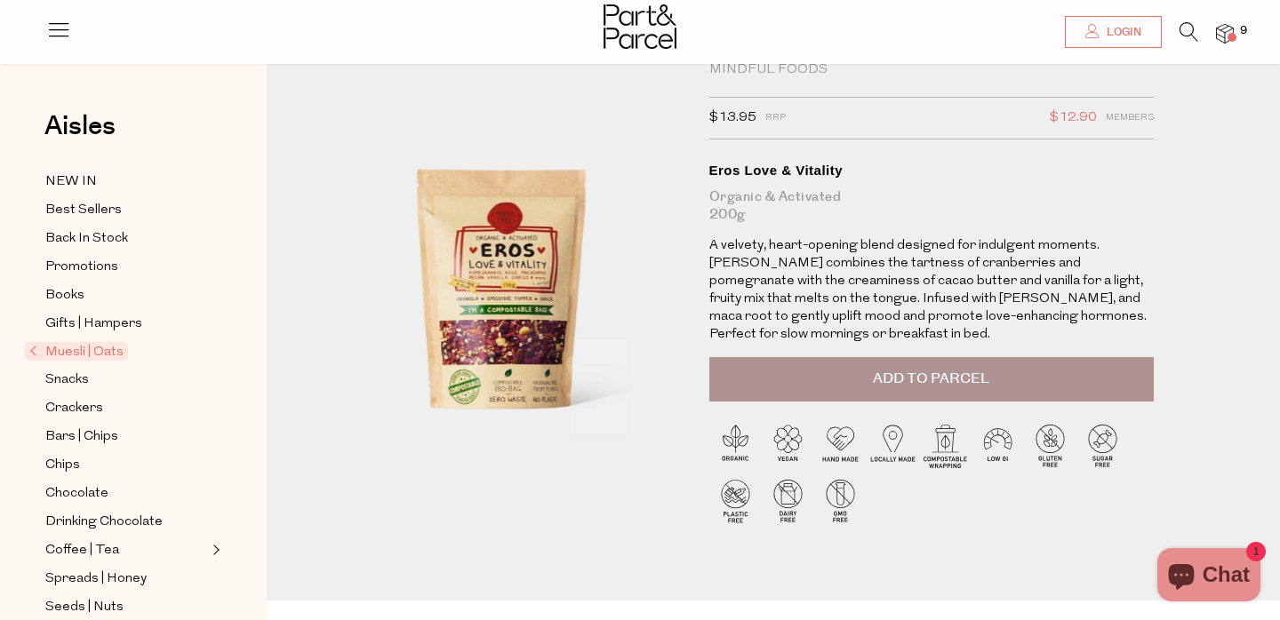
scroll to position [58, 0]
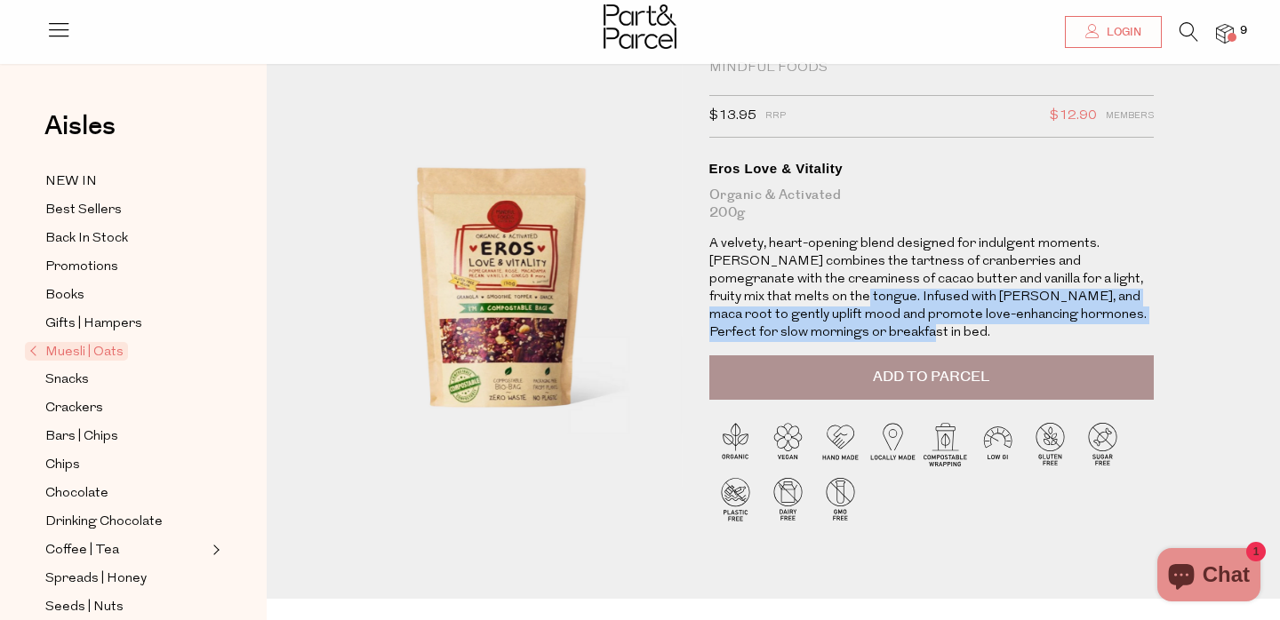
drag, startPoint x: 816, startPoint y: 333, endPoint x: 778, endPoint y: 292, distance: 56.6
click at [778, 292] on p "A velvety, heart-opening blend designed for indulgent moments. [PERSON_NAME] co…" at bounding box center [931, 289] width 444 height 107
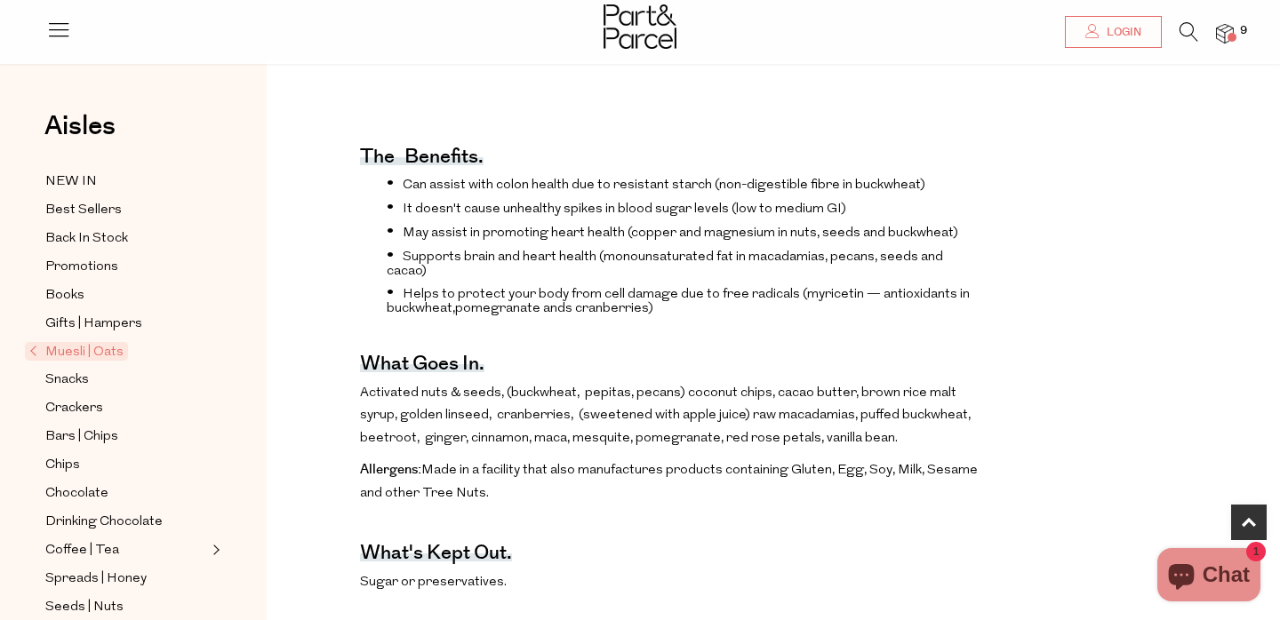
scroll to position [647, 0]
